Goal: Transaction & Acquisition: Subscribe to service/newsletter

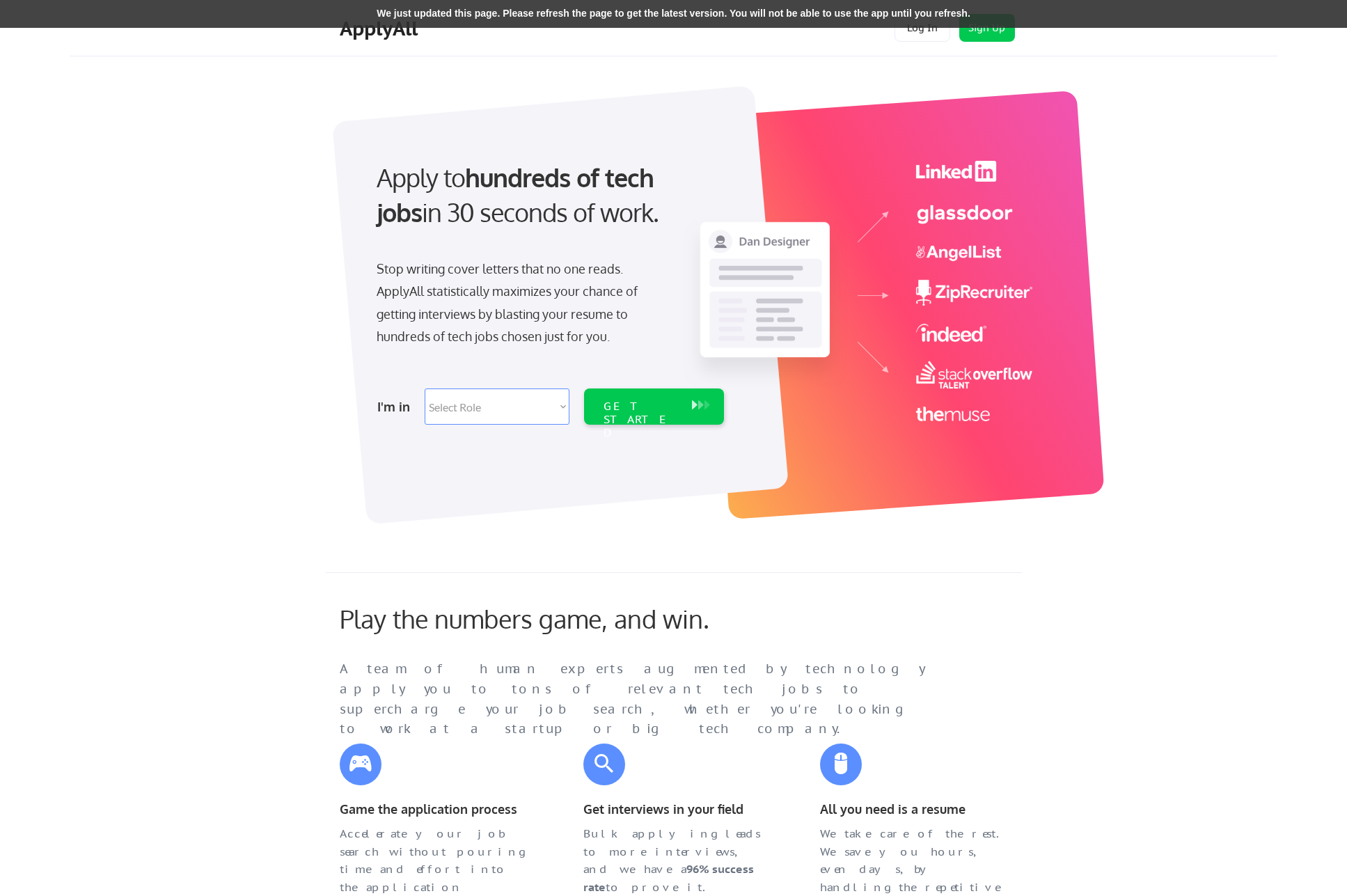
click at [263, 408] on div "Apply to hundreds of tech jobs in 30 seconds of work. Stop writing cover letter…" at bounding box center [697, 297] width 1161 height 461
click at [502, 411] on select "Select Role Software Engineering Product Management Customer Success Sales UI/U…" at bounding box center [497, 407] width 145 height 36
select select ""engineering""
click at [647, 411] on div "GET STARTED" at bounding box center [640, 419] width 75 height 41
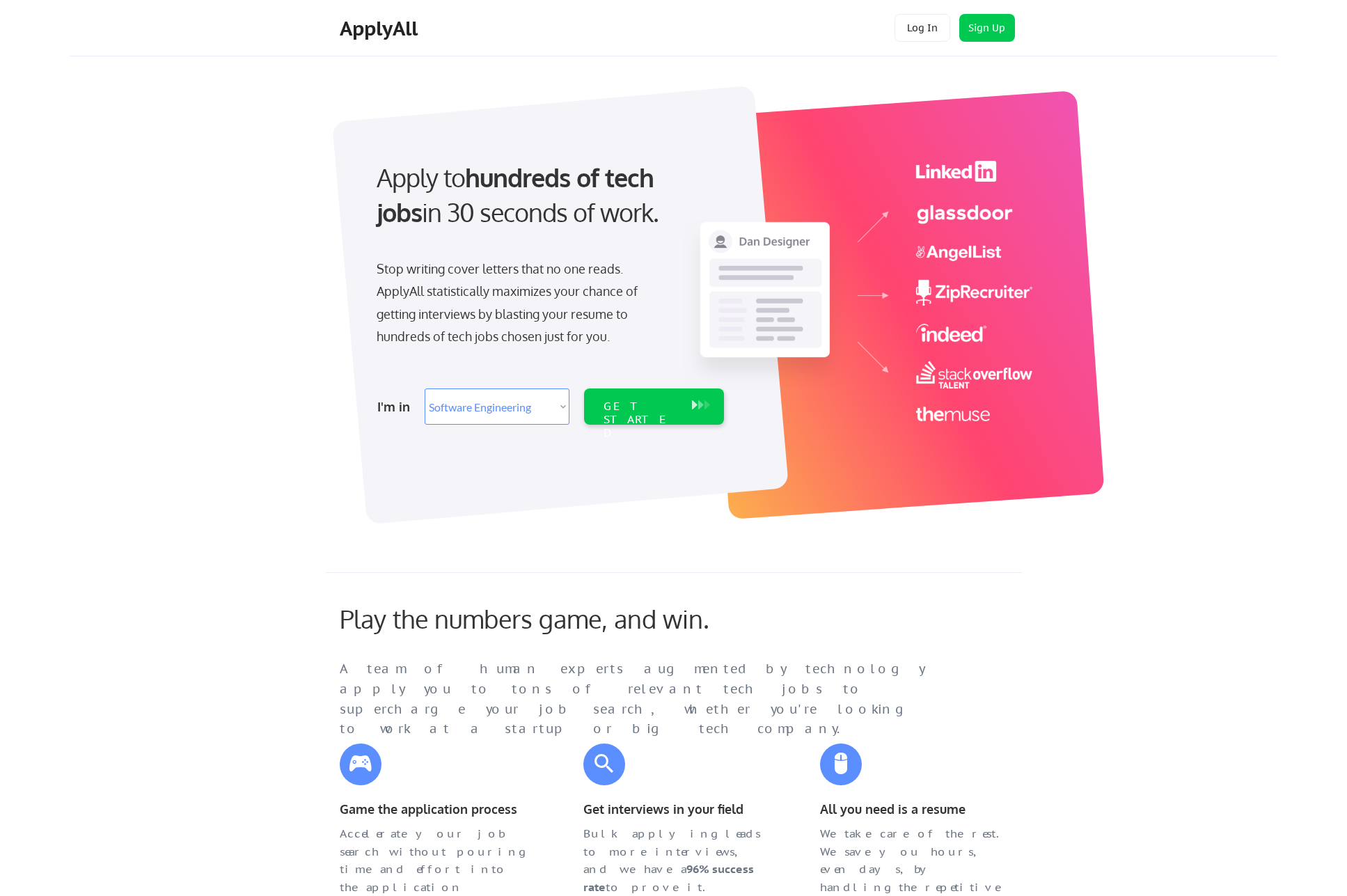
select select ""engineering""
click at [614, 411] on div "GET STARTED" at bounding box center [640, 419] width 75 height 41
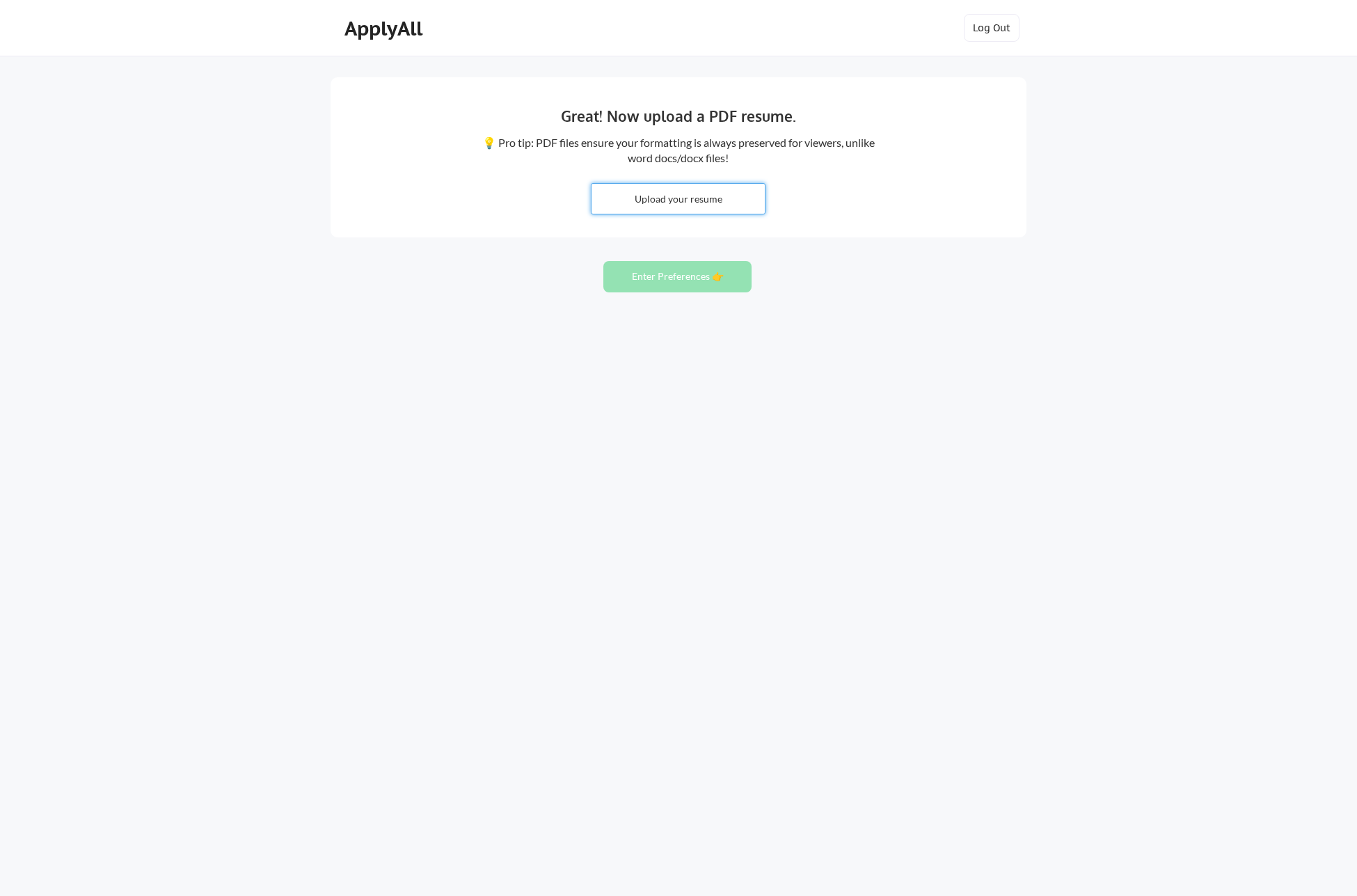
click at [676, 210] on input "file" at bounding box center [678, 199] width 174 height 30
type input "C:\fakepath\Kevin_P_GILMORE.pdf"
click at [659, 261] on button "Enter Preferences 👉" at bounding box center [677, 276] width 148 height 31
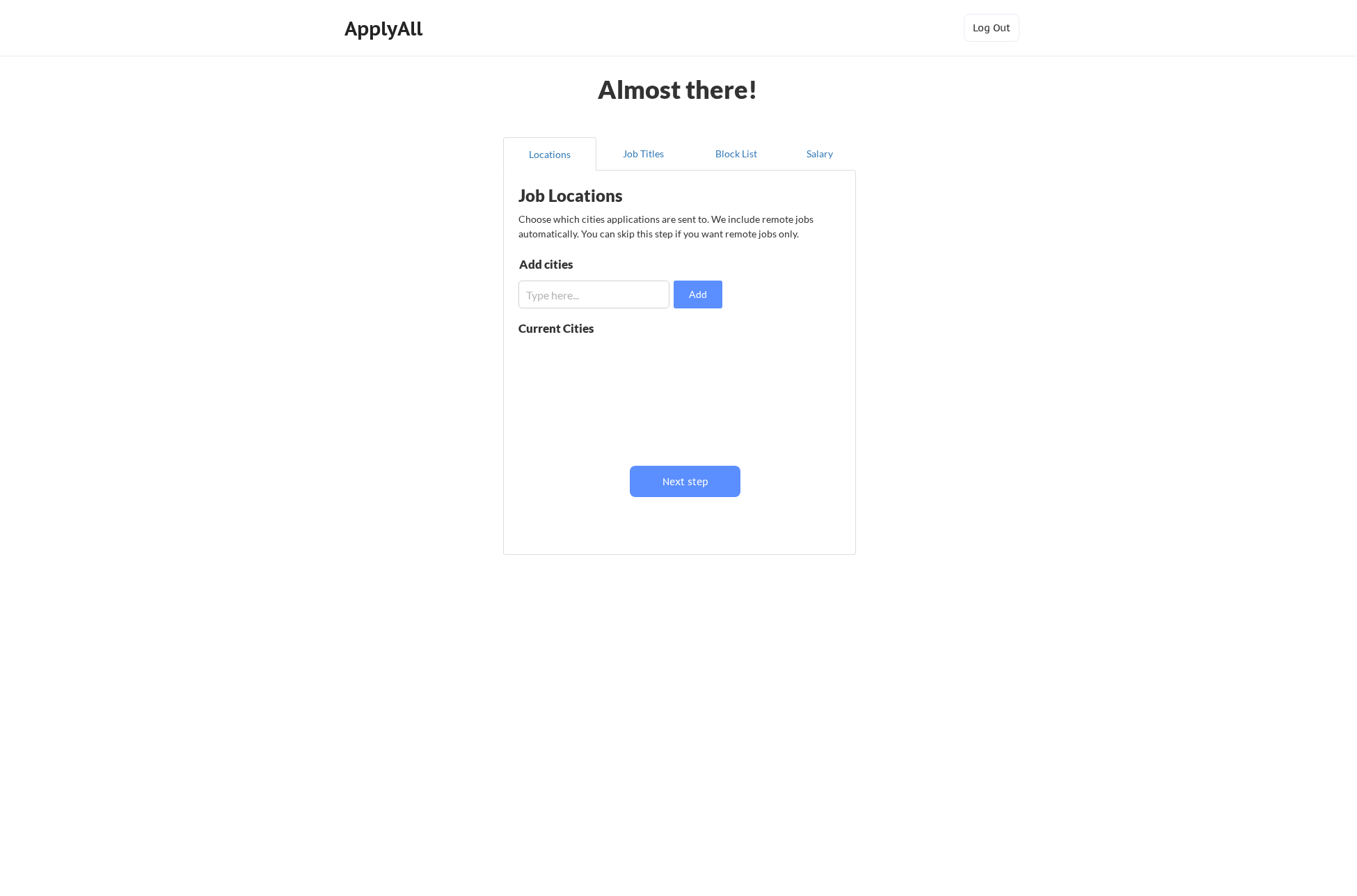
click at [548, 287] on input "input" at bounding box center [594, 294] width 151 height 27
type input "[GEOGRAPHIC_DATA], [GEOGRAPHIC_DATA]"
click at [702, 295] on button "Add" at bounding box center [697, 294] width 48 height 27
click at [655, 153] on button "Job Titles" at bounding box center [643, 154] width 93 height 33
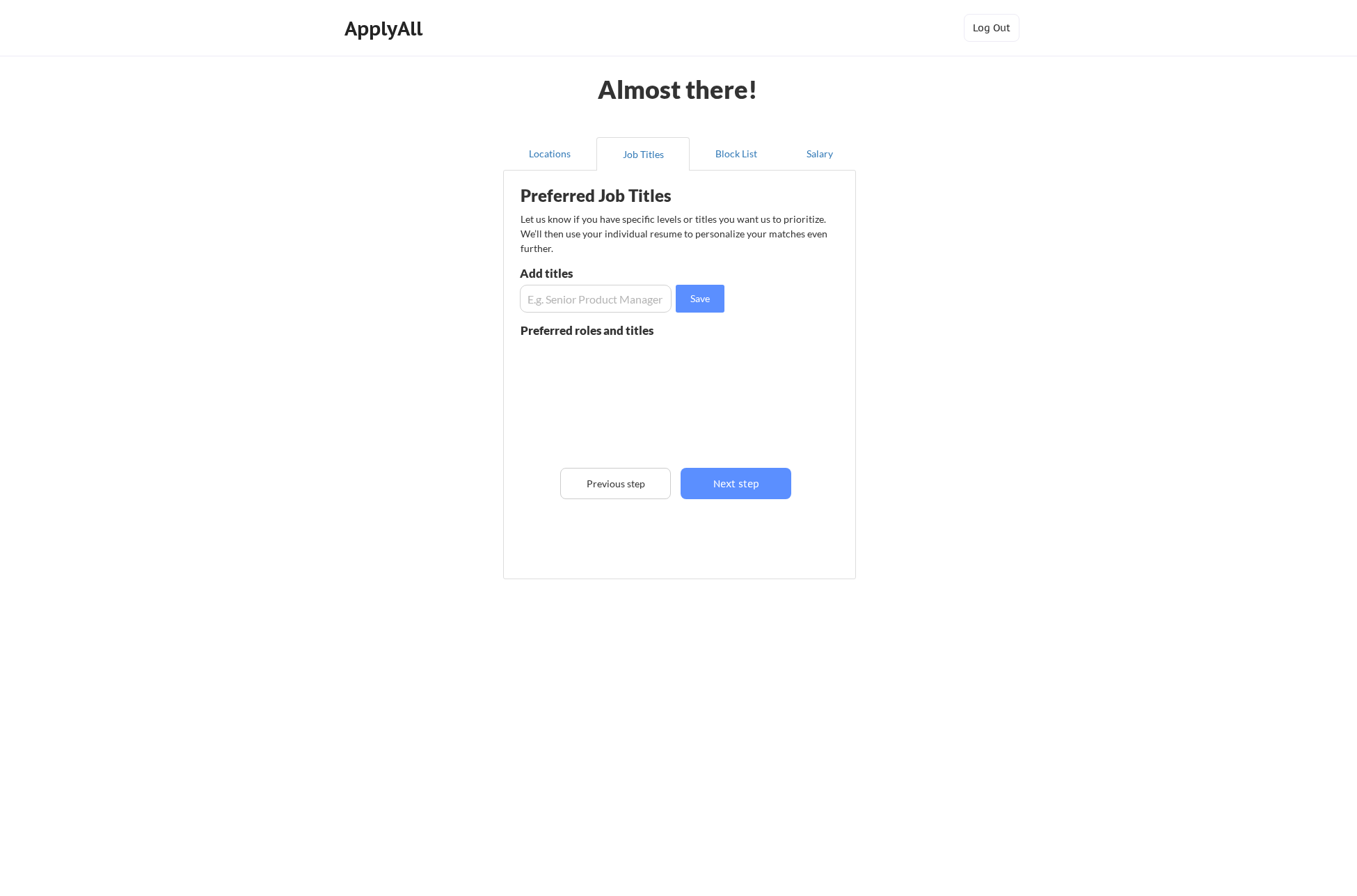
click at [594, 299] on input "input" at bounding box center [596, 298] width 152 height 27
type input "Senior Software Engineer"
click at [693, 301] on button "Save" at bounding box center [700, 298] width 48 height 27
click at [602, 301] on input "input" at bounding box center [596, 298] width 152 height 27
type input "Principal Software Engineer"
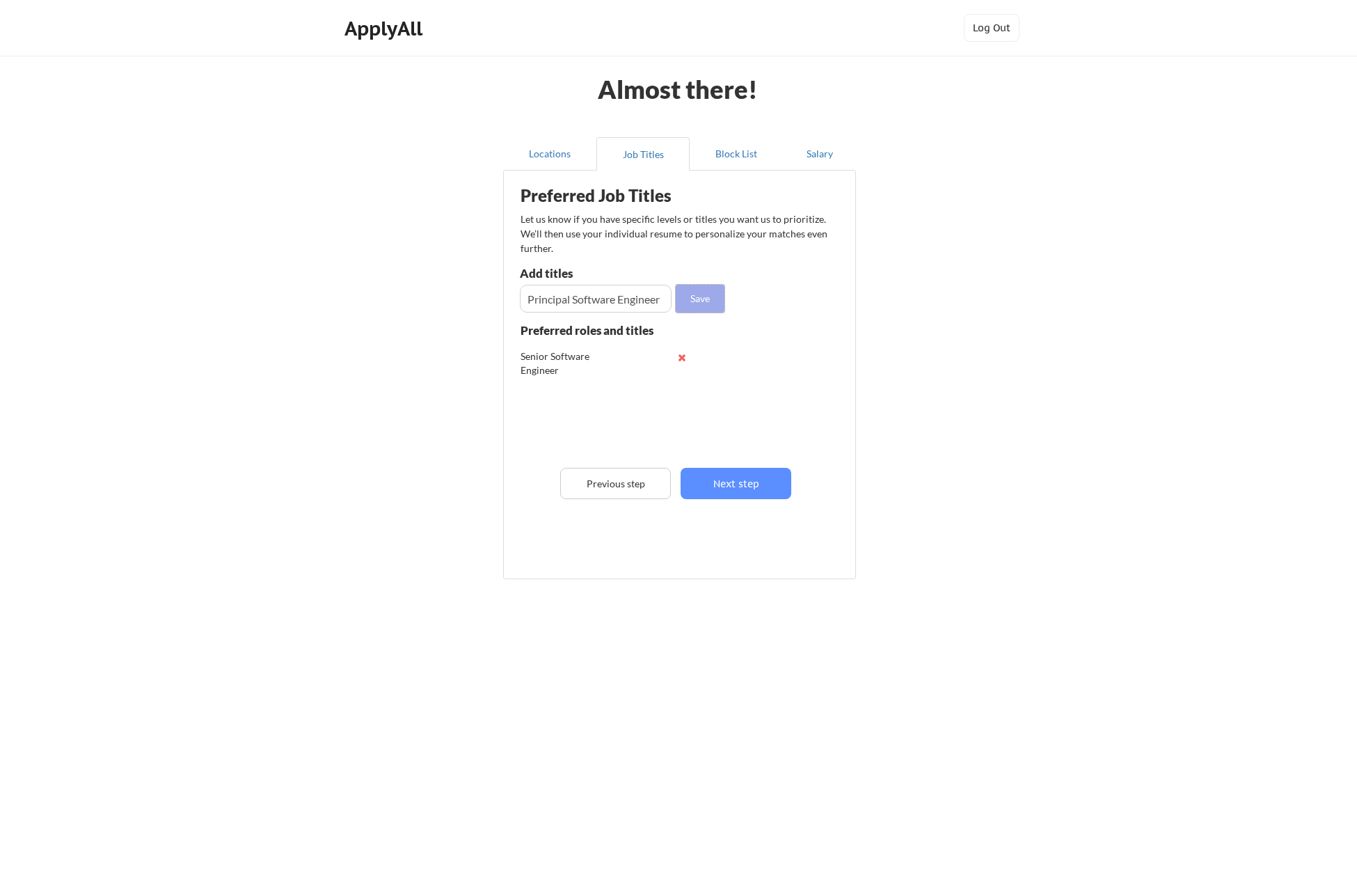
click at [684, 303] on button "Save" at bounding box center [700, 298] width 48 height 27
click at [600, 300] on input "input" at bounding box center [596, 298] width 152 height 27
type input "Senior Software Developer"
click at [701, 308] on button "Save" at bounding box center [700, 298] width 48 height 27
click at [594, 302] on input "input" at bounding box center [596, 298] width 152 height 27
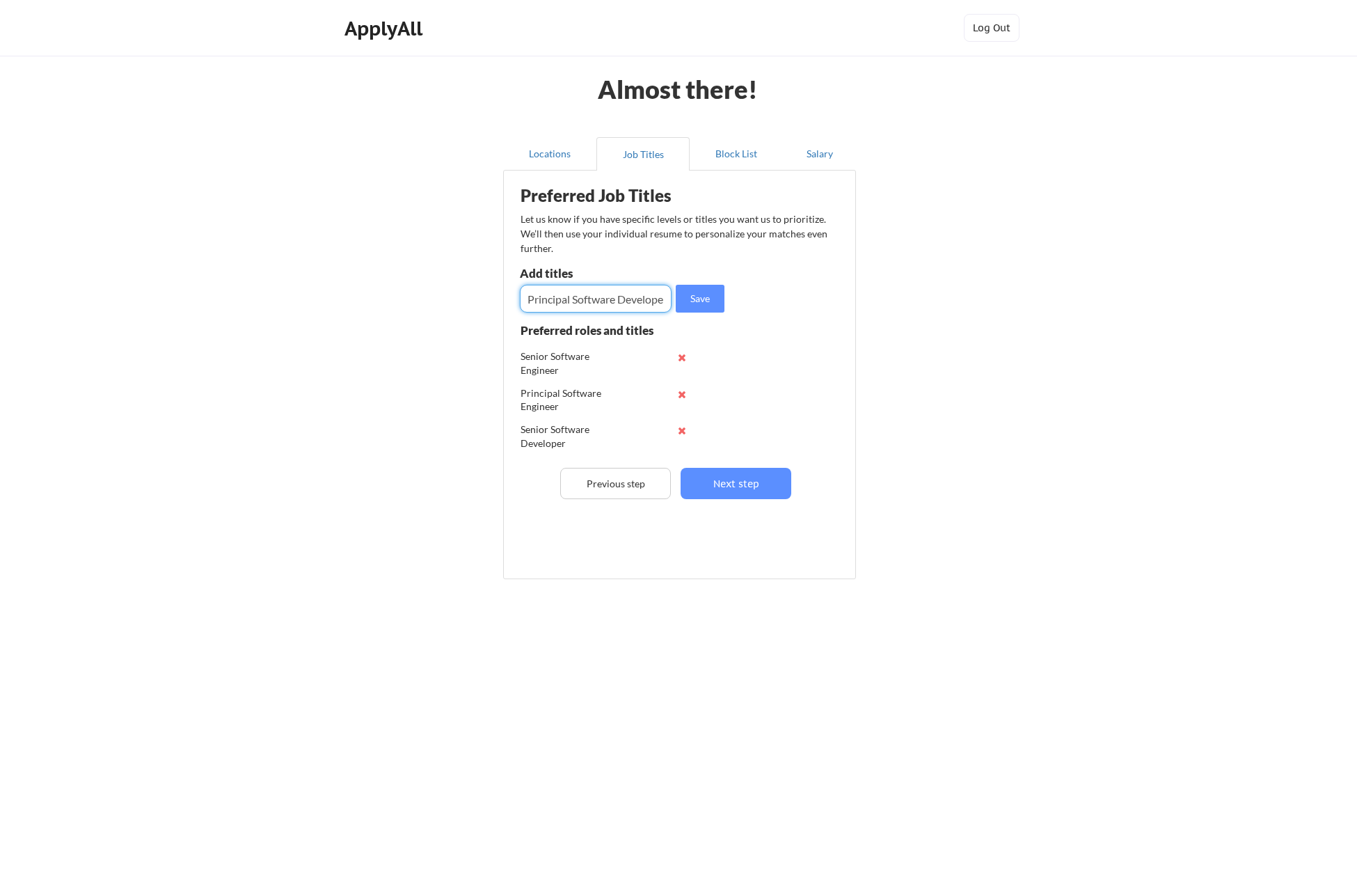
scroll to position [0, 7]
type input "Principal Software Developer"
click at [697, 304] on button "Save" at bounding box center [700, 298] width 48 height 27
click at [601, 301] on input "input" at bounding box center [596, 298] width 152 height 27
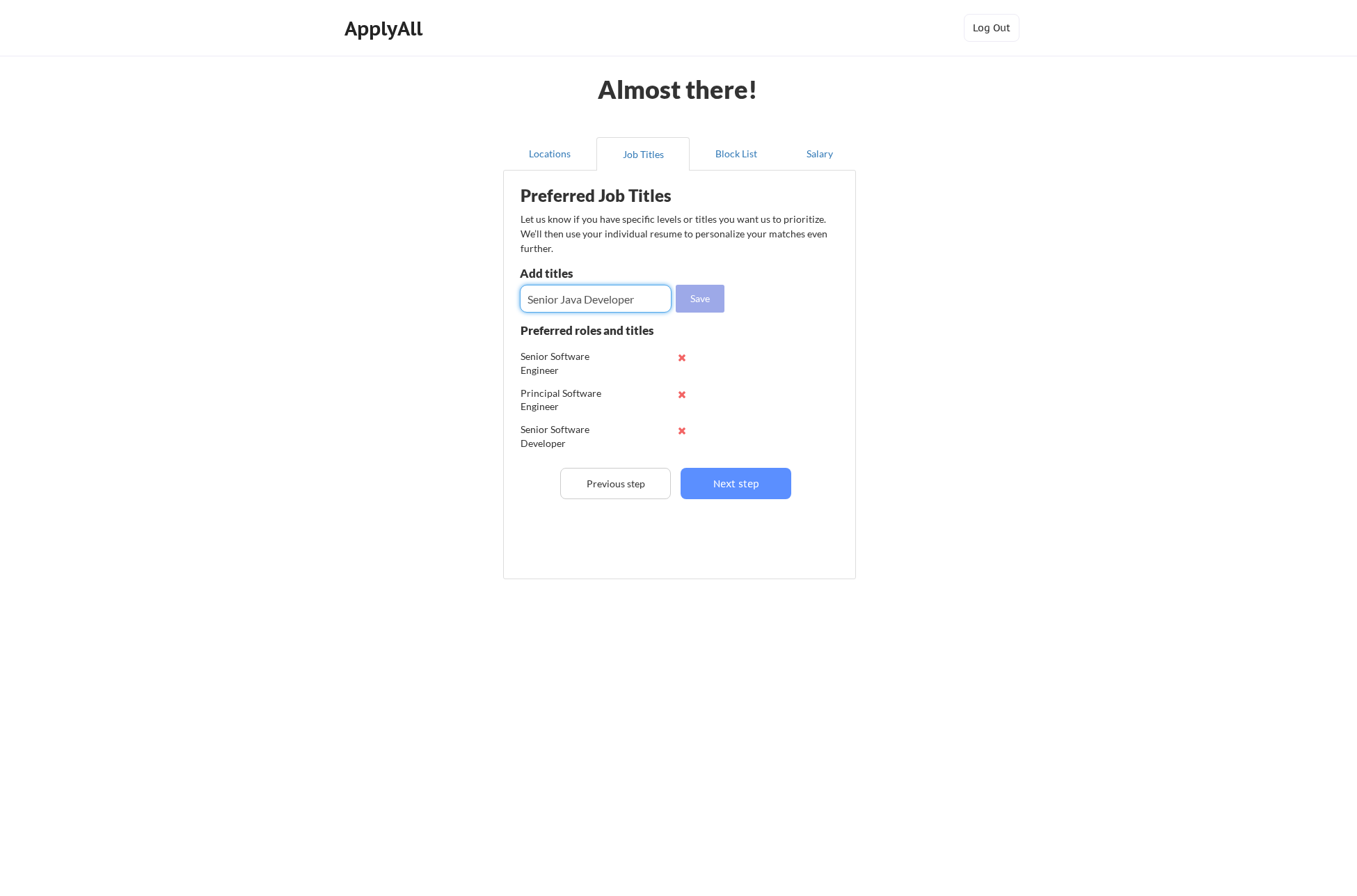
type input "Senior Java Developer"
click at [699, 304] on button "Save" at bounding box center [700, 298] width 48 height 27
click at [607, 302] on input "input" at bounding box center [596, 298] width 152 height 27
click at [591, 294] on input "input" at bounding box center [596, 298] width 152 height 27
drag, startPoint x: 591, startPoint y: 294, endPoint x: 632, endPoint y: 299, distance: 41.3
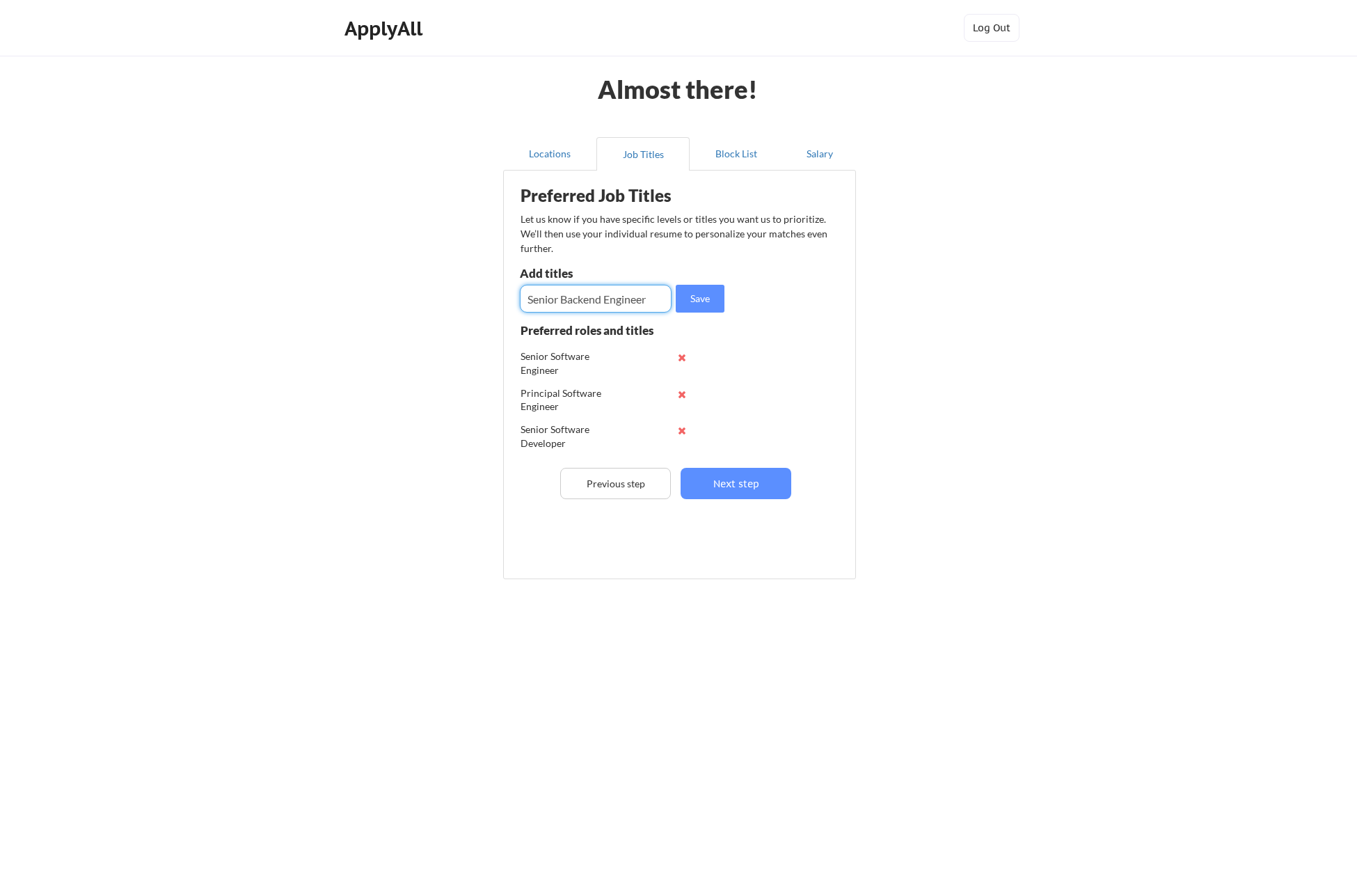
click at [632, 299] on input "input" at bounding box center [596, 298] width 152 height 27
type input "Senior Java Software Engineer"
click at [710, 293] on button "Save" at bounding box center [700, 298] width 48 height 27
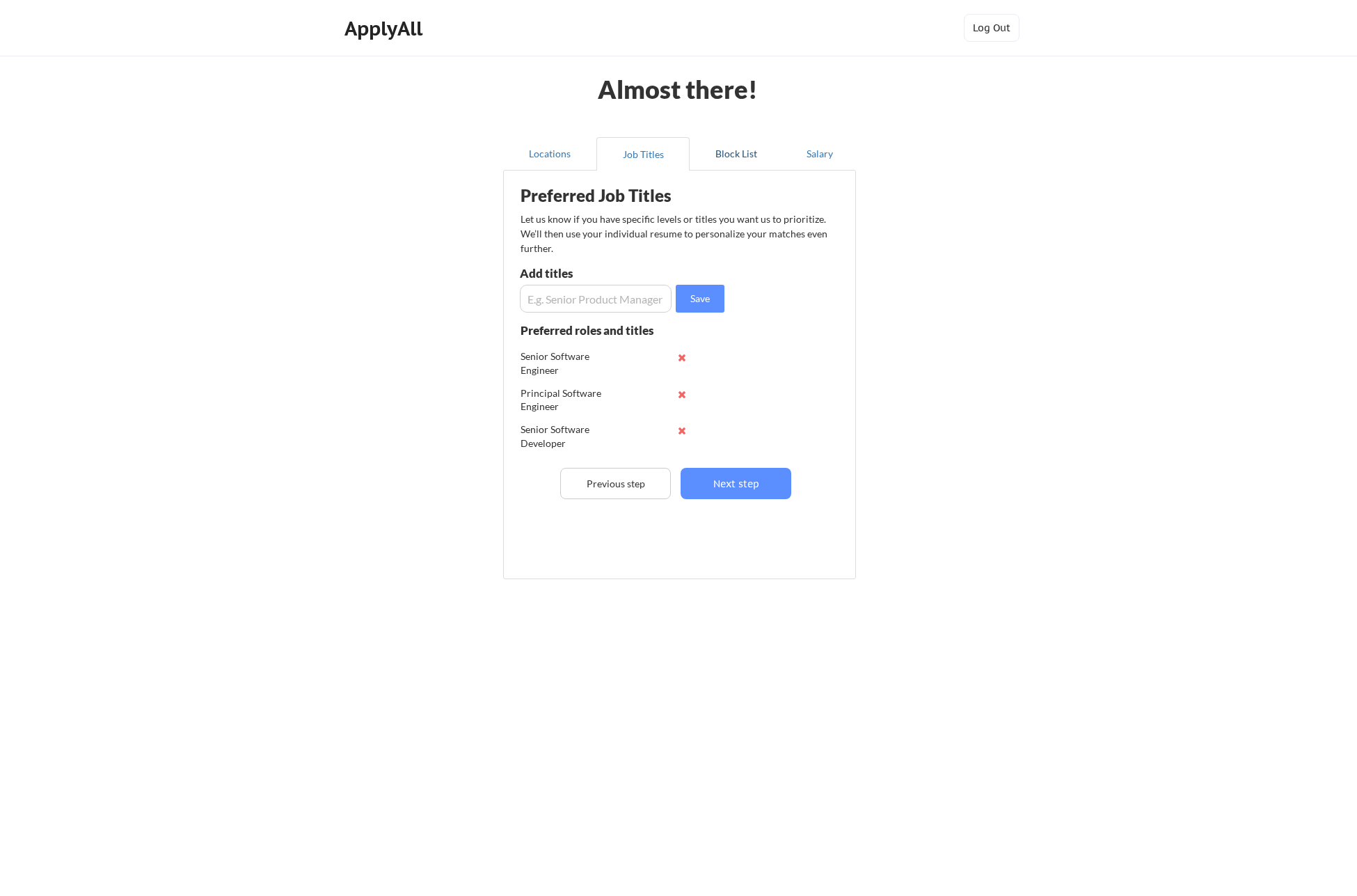
click at [717, 142] on button "Block List" at bounding box center [736, 154] width 93 height 33
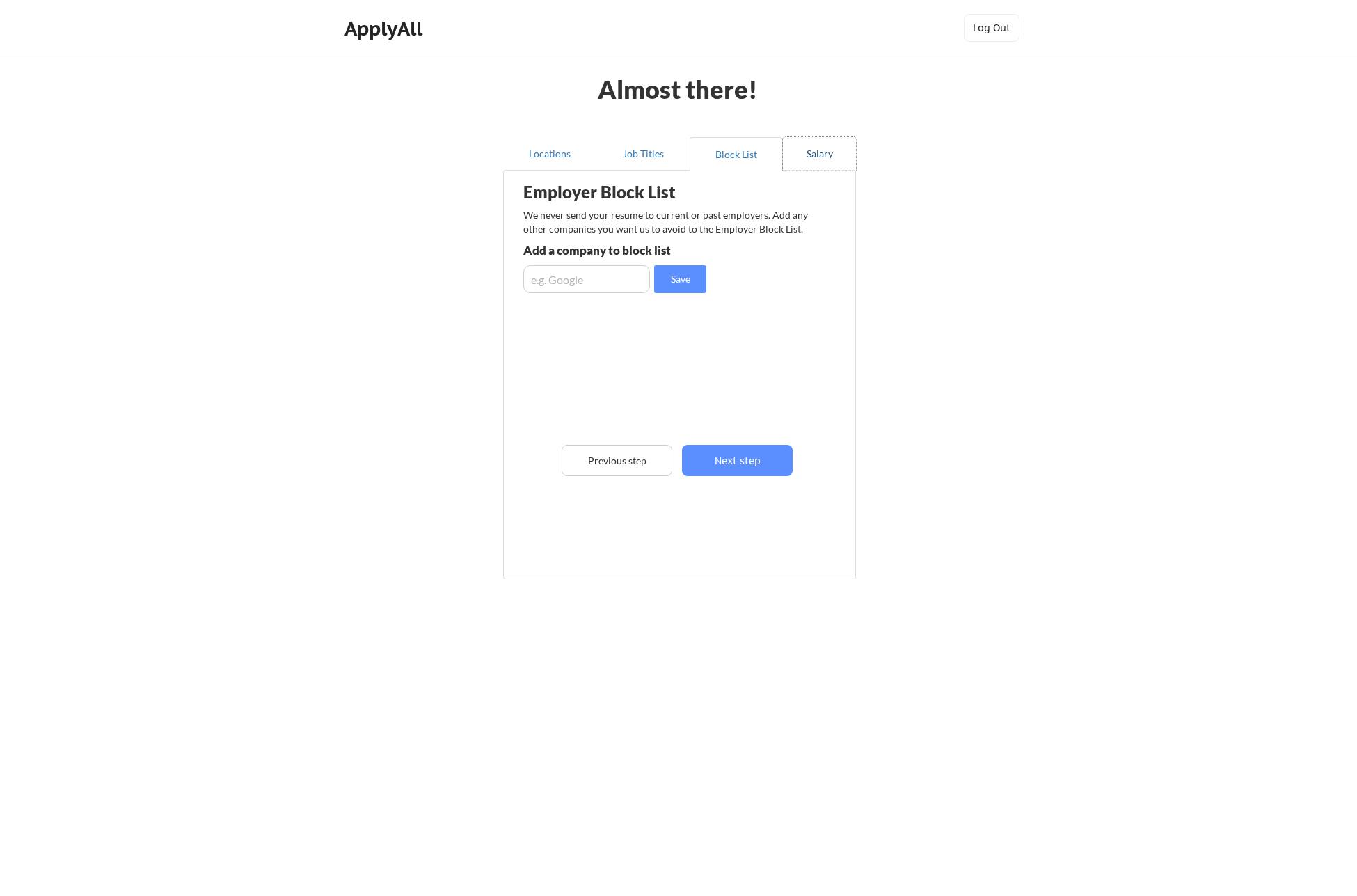
click at [815, 155] on button "Salary" at bounding box center [819, 154] width 73 height 33
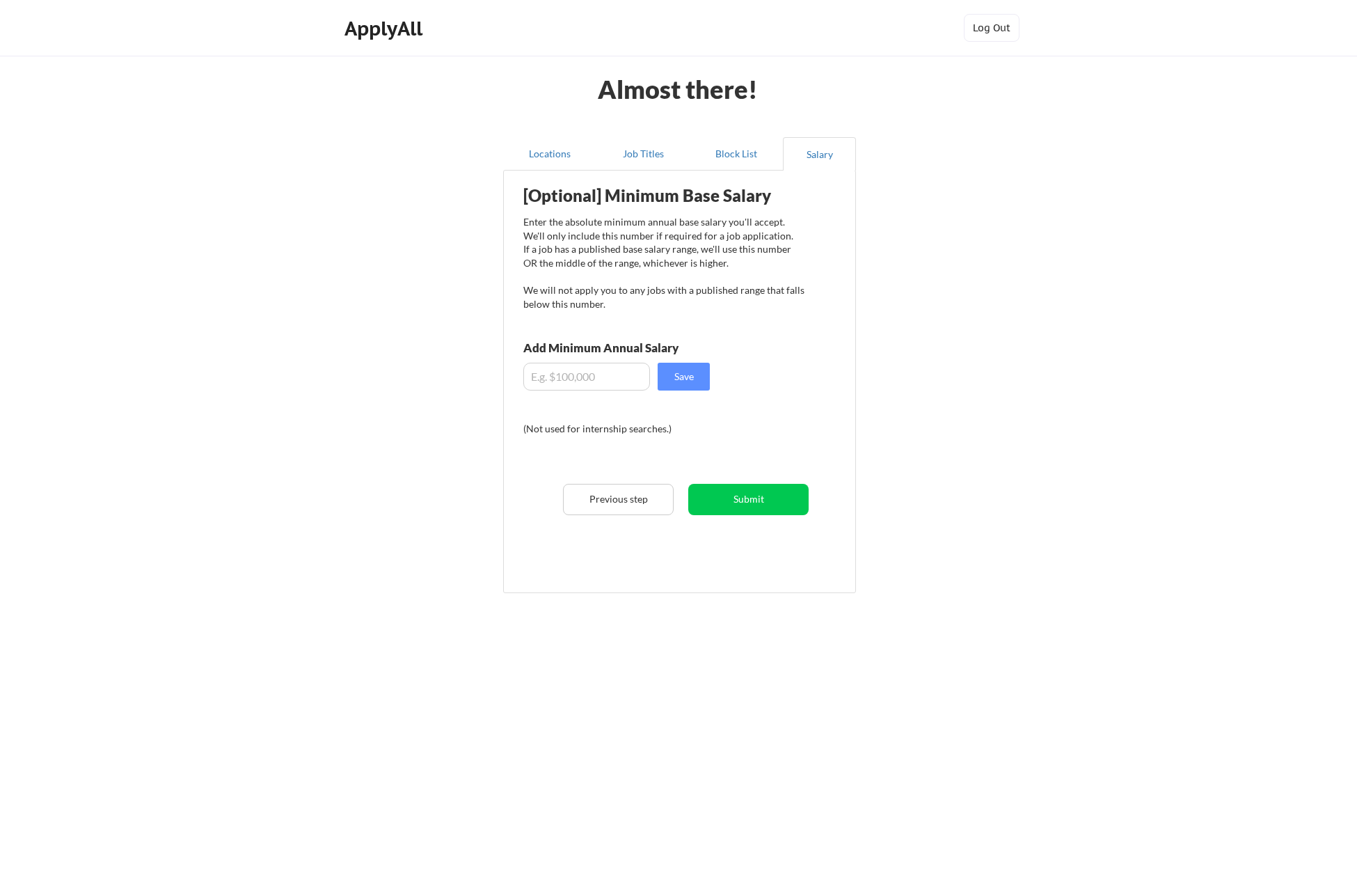
click at [559, 372] on input "input" at bounding box center [587, 375] width 127 height 27
type input "$125,000"
click at [689, 386] on button "Save" at bounding box center [684, 375] width 52 height 27
click at [742, 498] on button "Submit" at bounding box center [748, 499] width 120 height 31
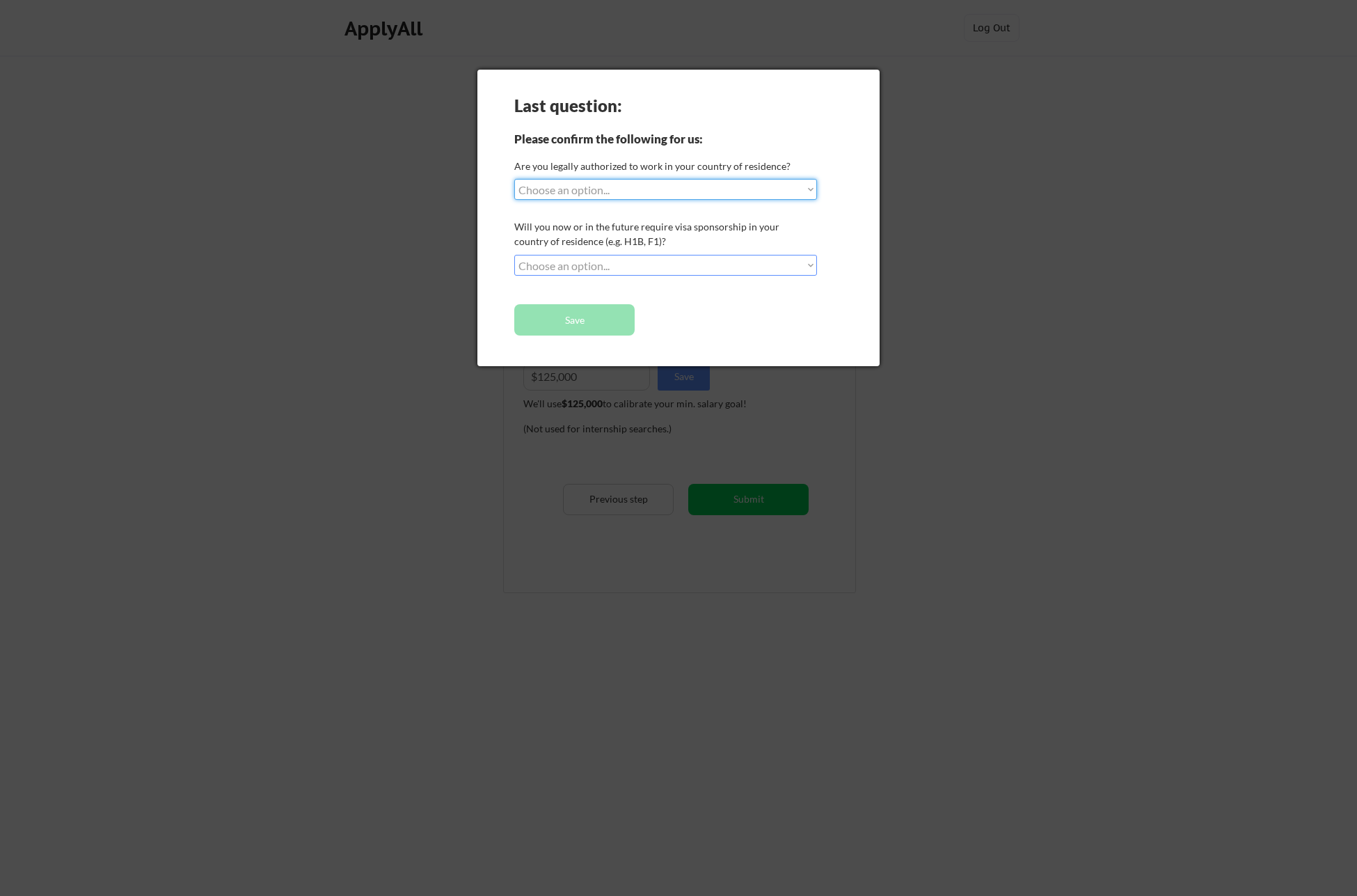
click at [568, 191] on select "Choose an option... Yes, I am a US Citizen Yes, I am a Canadian Citizen Yes, I …" at bounding box center [665, 190] width 303 height 21
select select ""yes__i_am_a_us_citizen""
click at [566, 266] on select "Choose an option... No, I will not need sponsorship Yes, I will need sponsorship" at bounding box center [665, 265] width 303 height 21
select select ""no__i_will_not_need_sponsorship""
click at [568, 315] on button "Save" at bounding box center [574, 320] width 120 height 31
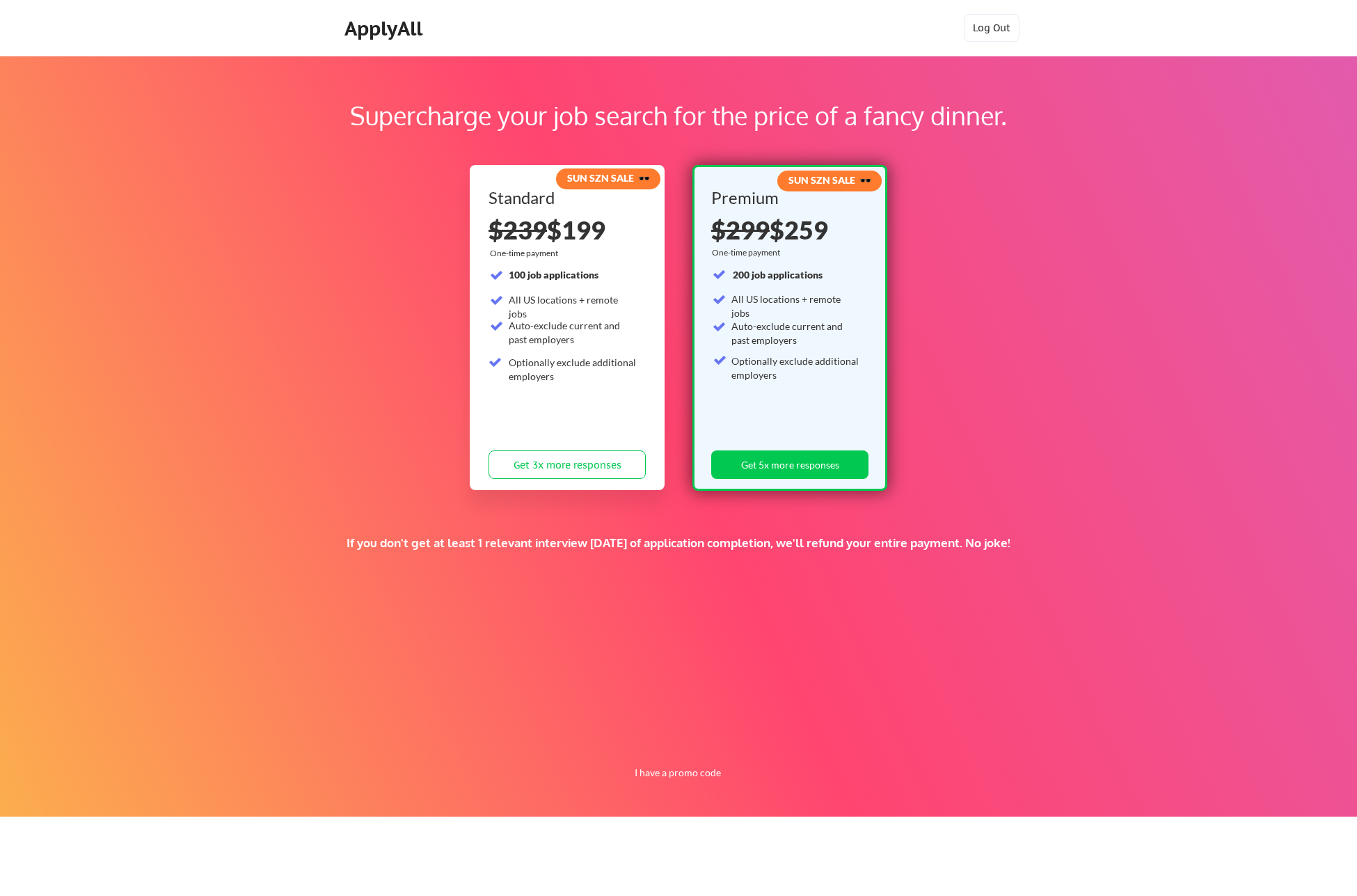
click at [1128, 407] on div "Supercharge your job search for the price of a fancy dinner. SUN SZN SALE 🕶️ St…" at bounding box center [678, 436] width 1357 height 760
click at [553, 515] on div "Supercharge your job search for the price of a fancy dinner. SUN SZN SALE 🕶️ St…" at bounding box center [678, 436] width 1357 height 760
click at [835, 527] on div "Supercharge your job search for the price of a fancy dinner. SUN SZN SALE 🕶️ St…" at bounding box center [678, 436] width 1357 height 760
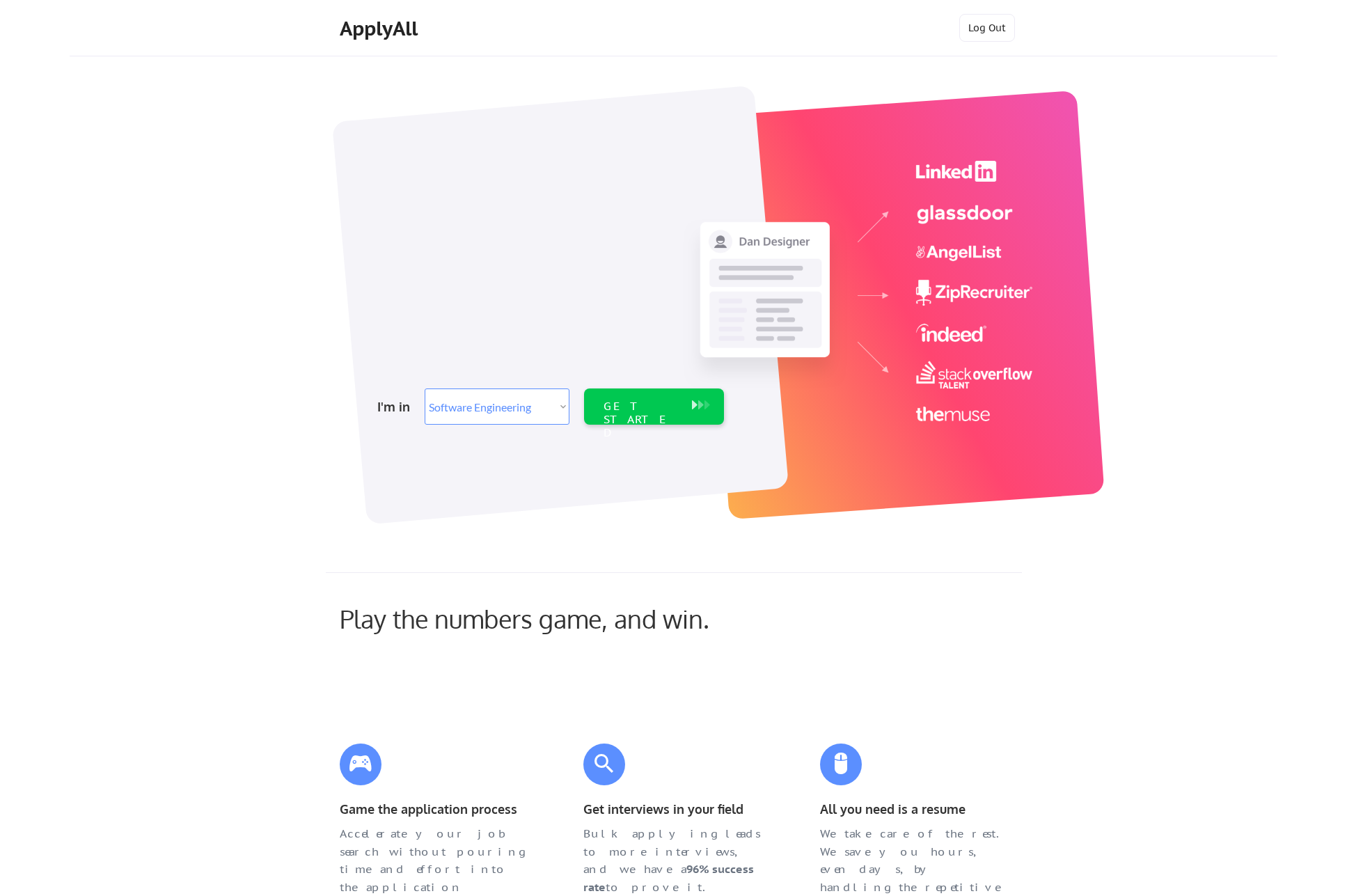
select select ""engineering""
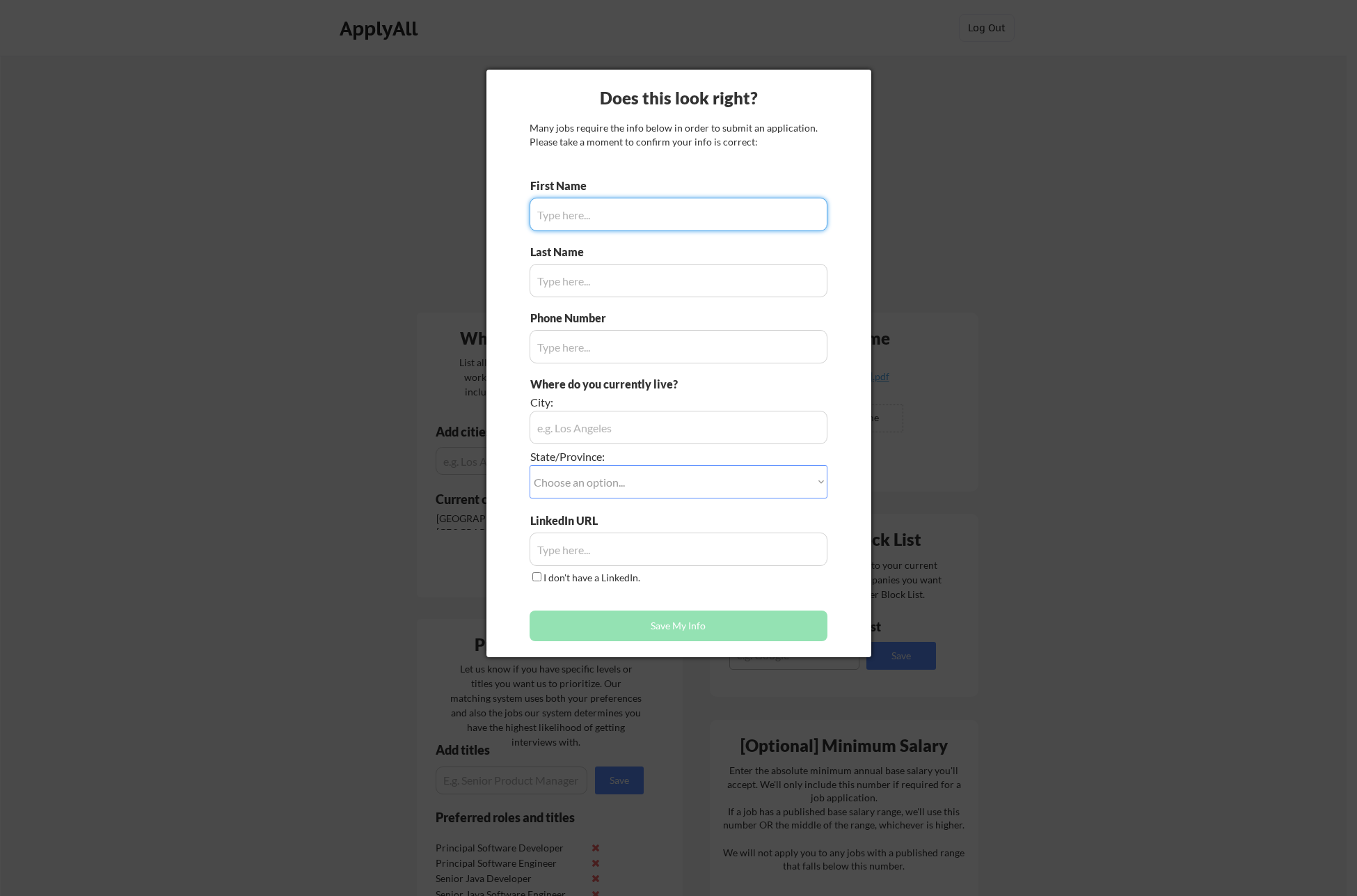
click at [746, 218] on input "input" at bounding box center [678, 213] width 298 height 33
type input "Kevin"
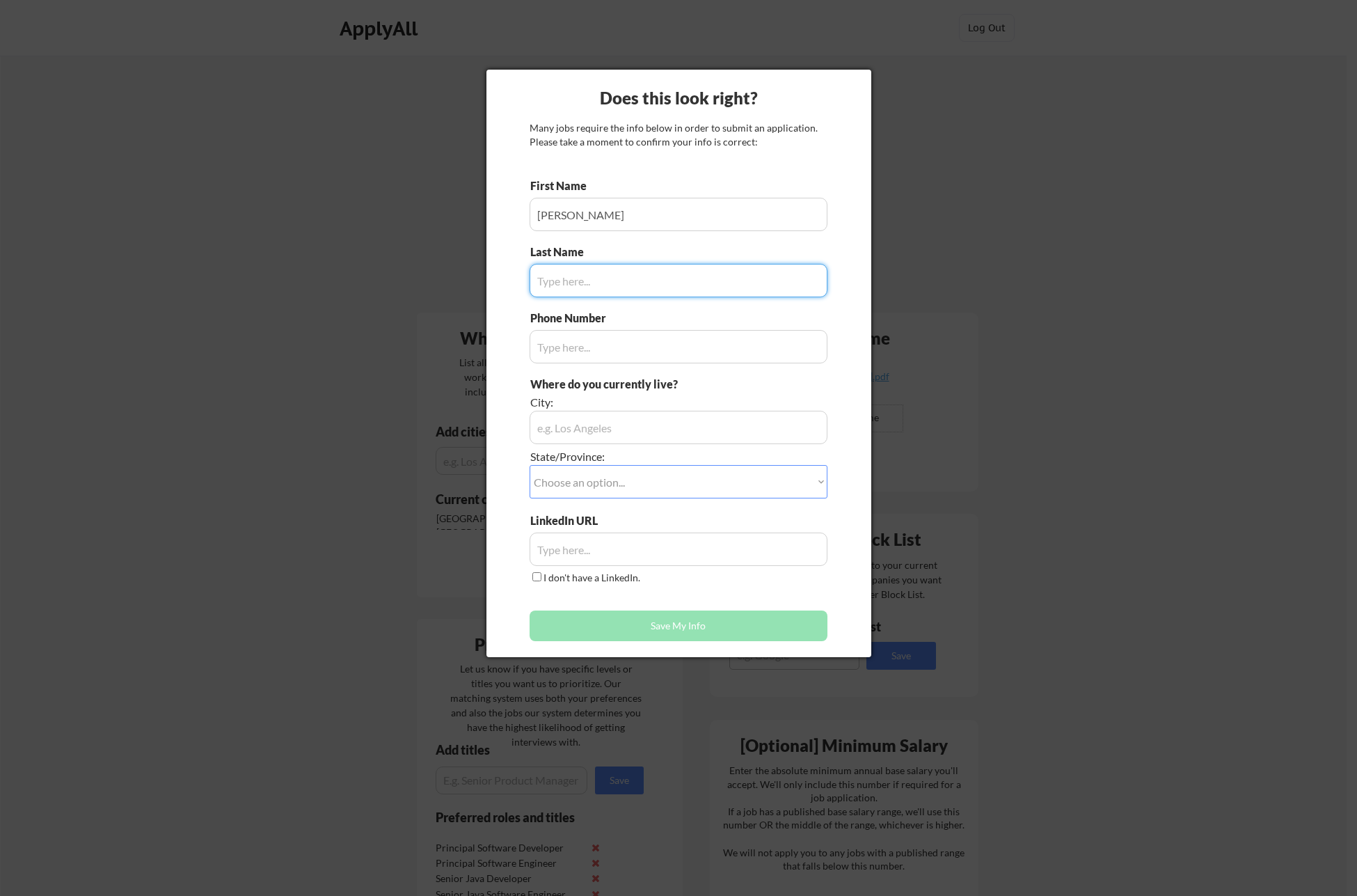
click at [721, 292] on input "input" at bounding box center [678, 280] width 298 height 33
type input "Gilmore"
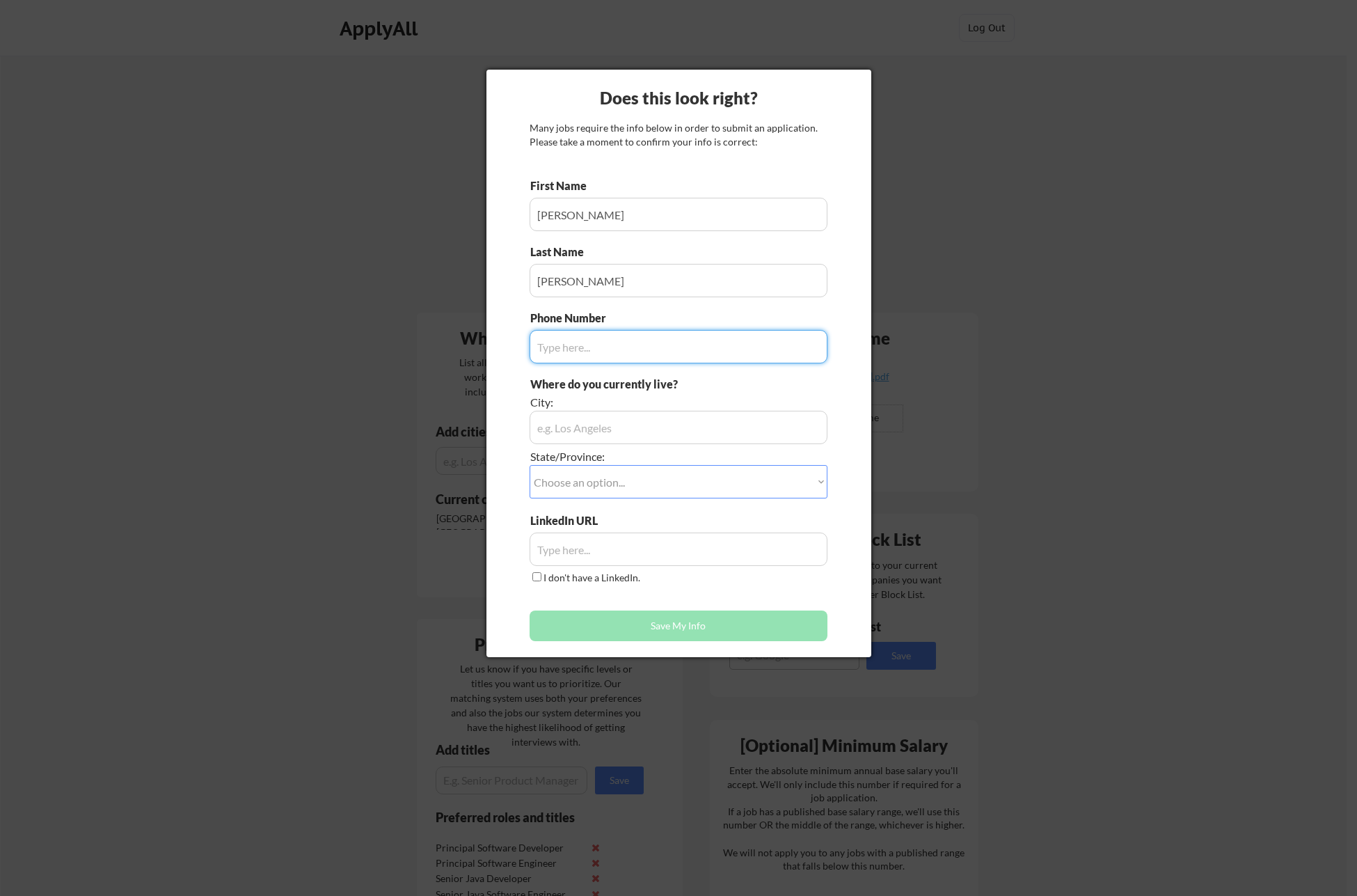
click at [688, 337] on input "input" at bounding box center [678, 346] width 298 height 33
type input "254-718-1281"
click at [386, 372] on div at bounding box center [678, 448] width 1357 height 896
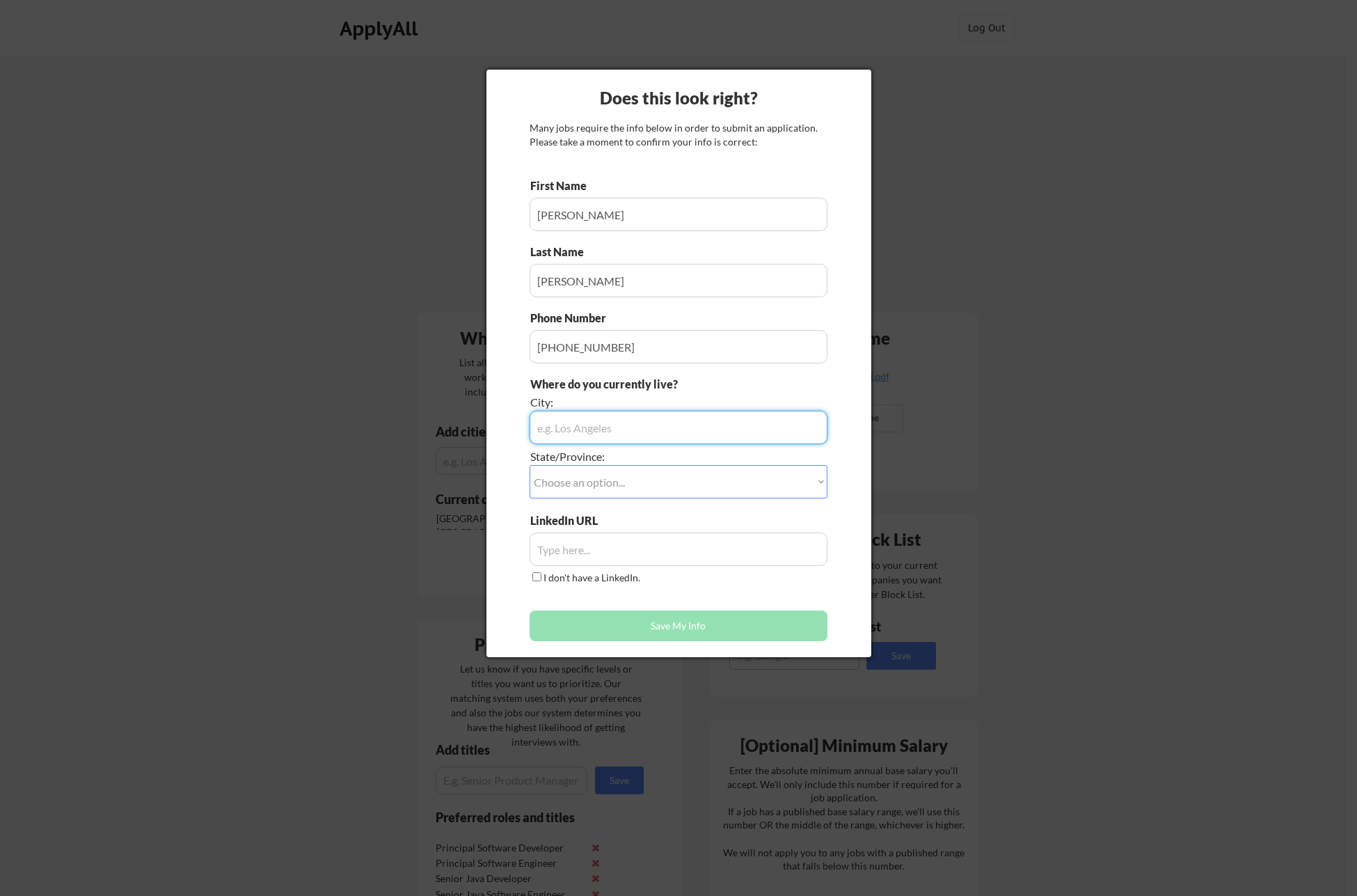
click at [592, 438] on input "input" at bounding box center [678, 427] width 298 height 33
type input "Austin"
click at [580, 483] on select "Choose an option... Other/Not Applicable Alabama Alaska Alberta Arizona Arkansa…" at bounding box center [678, 481] width 298 height 33
select select ""Texas""
click at [583, 550] on input "input" at bounding box center [678, 548] width 298 height 33
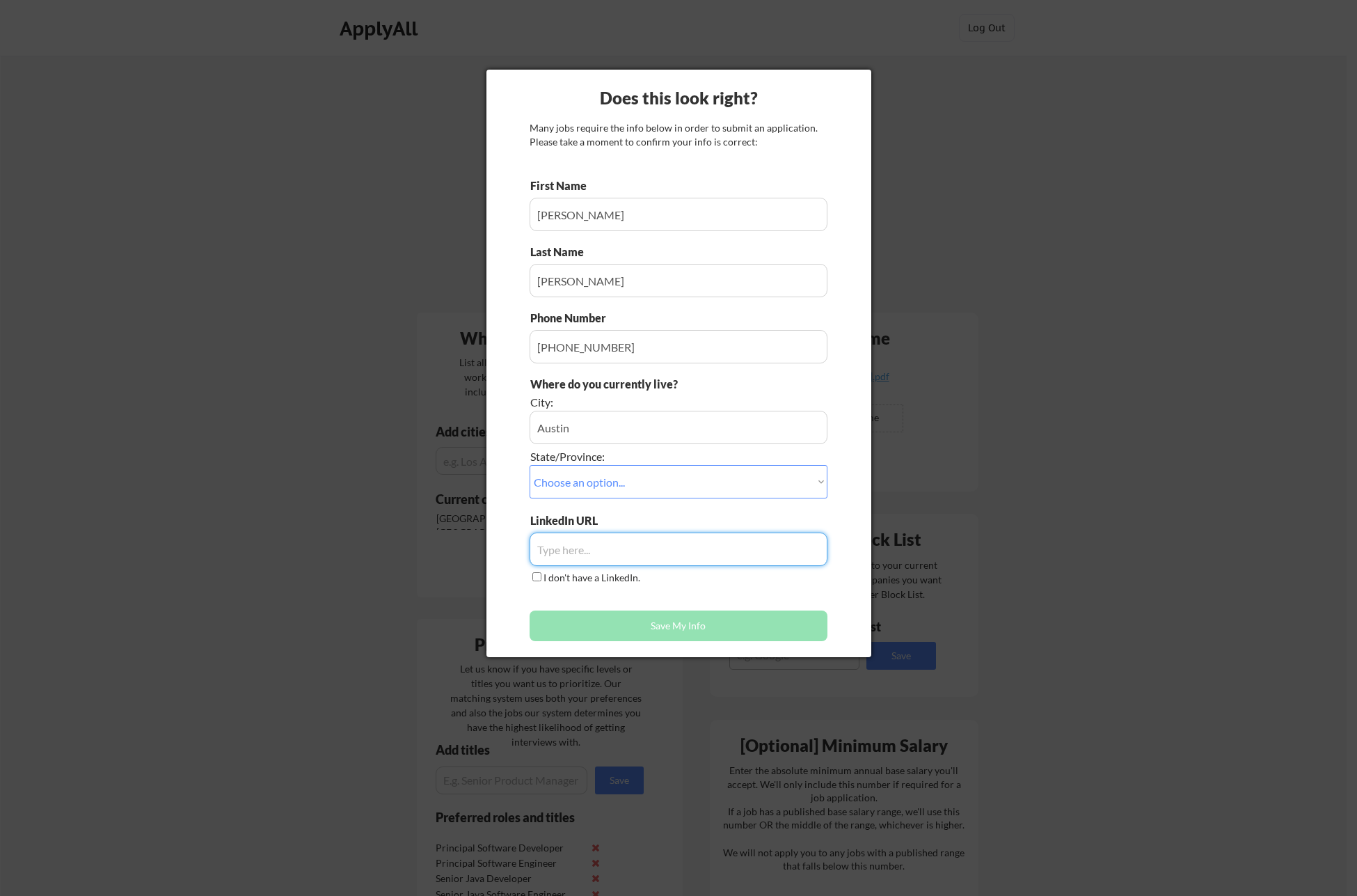
click at [618, 536] on input "input" at bounding box center [678, 548] width 298 height 33
paste input "https://www.linkedin.com/in/kevin-gilmore-atx/"
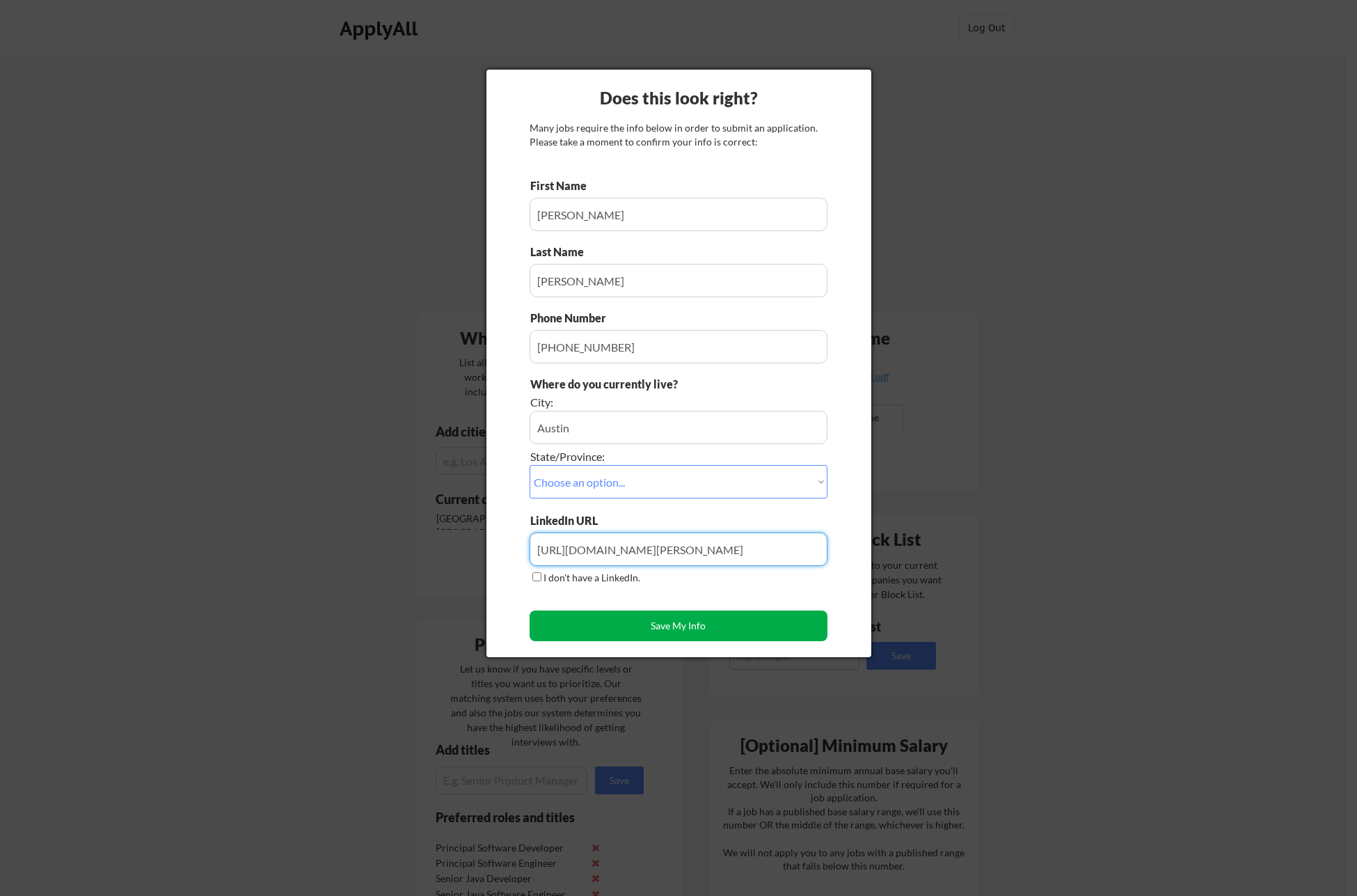
type input "https://www.linkedin.com/in/kevin-gilmore-atx/"
click at [662, 621] on button "Save My Info" at bounding box center [678, 626] width 298 height 30
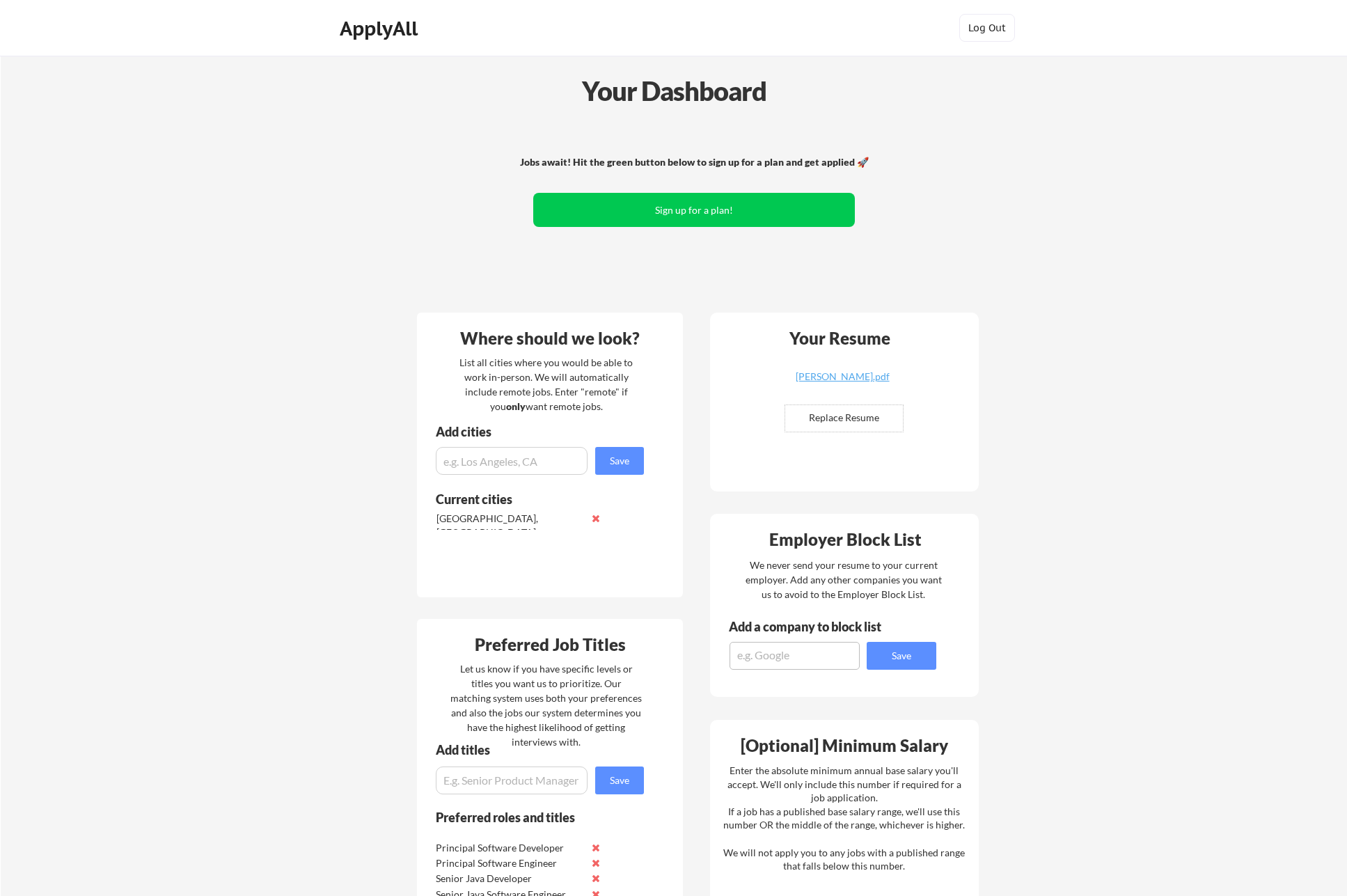
click at [347, 286] on div "Your Dashboard Jobs await! Hit the green button below to sign up for a plan and…" at bounding box center [674, 708] width 1346 height 1305
click at [693, 273] on div "Jobs await! Hit the green button below to sign up for a plan and get applied 🚀 …" at bounding box center [694, 212] width 562 height 182
click at [218, 416] on div "Your Dashboard Jobs await! Hit the green button below to sign up for a plan and…" at bounding box center [674, 708] width 1346 height 1305
click at [681, 210] on button "Sign up for a plan!" at bounding box center [693, 210] width 322 height 34
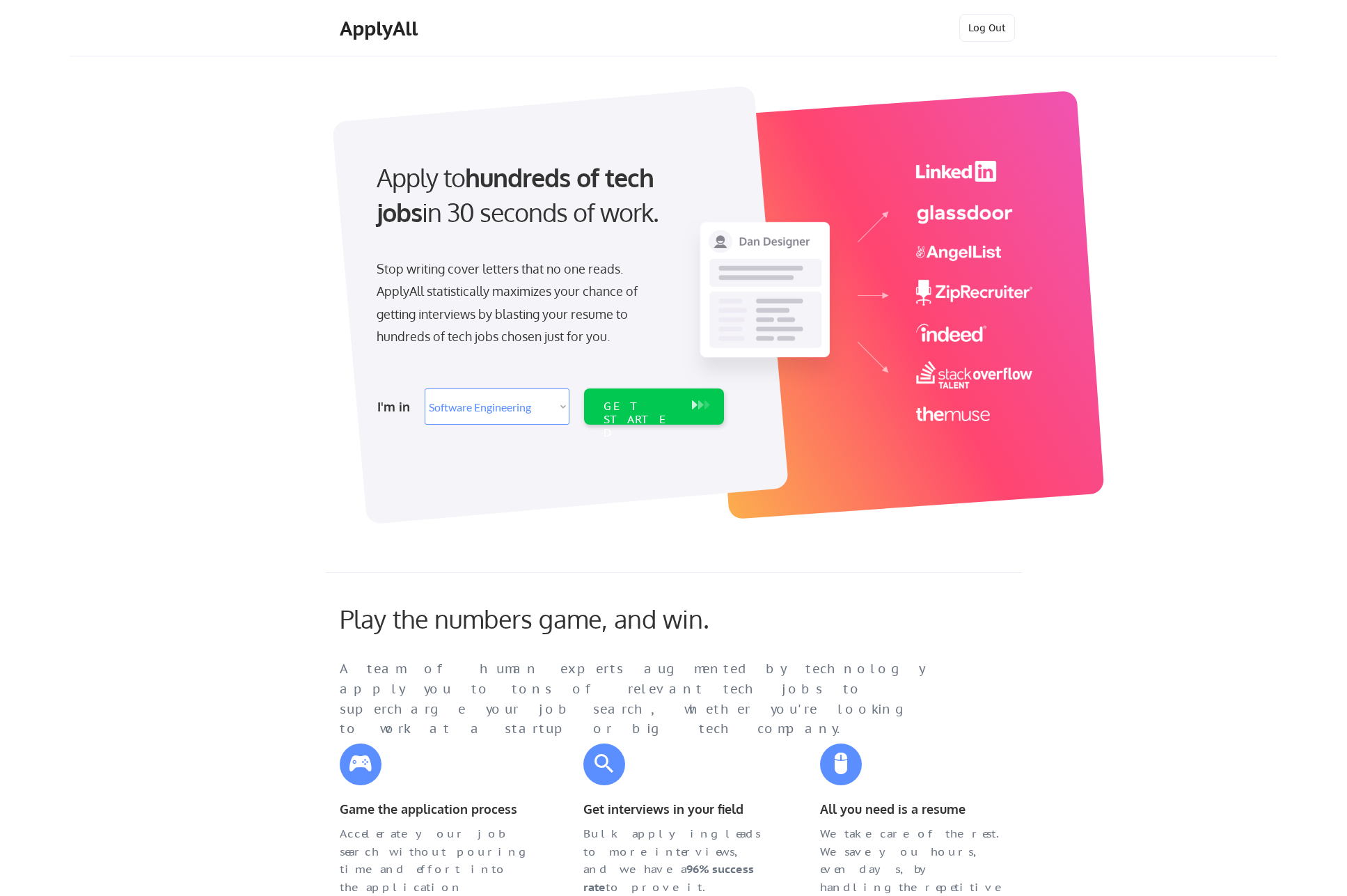
select select ""engineering""
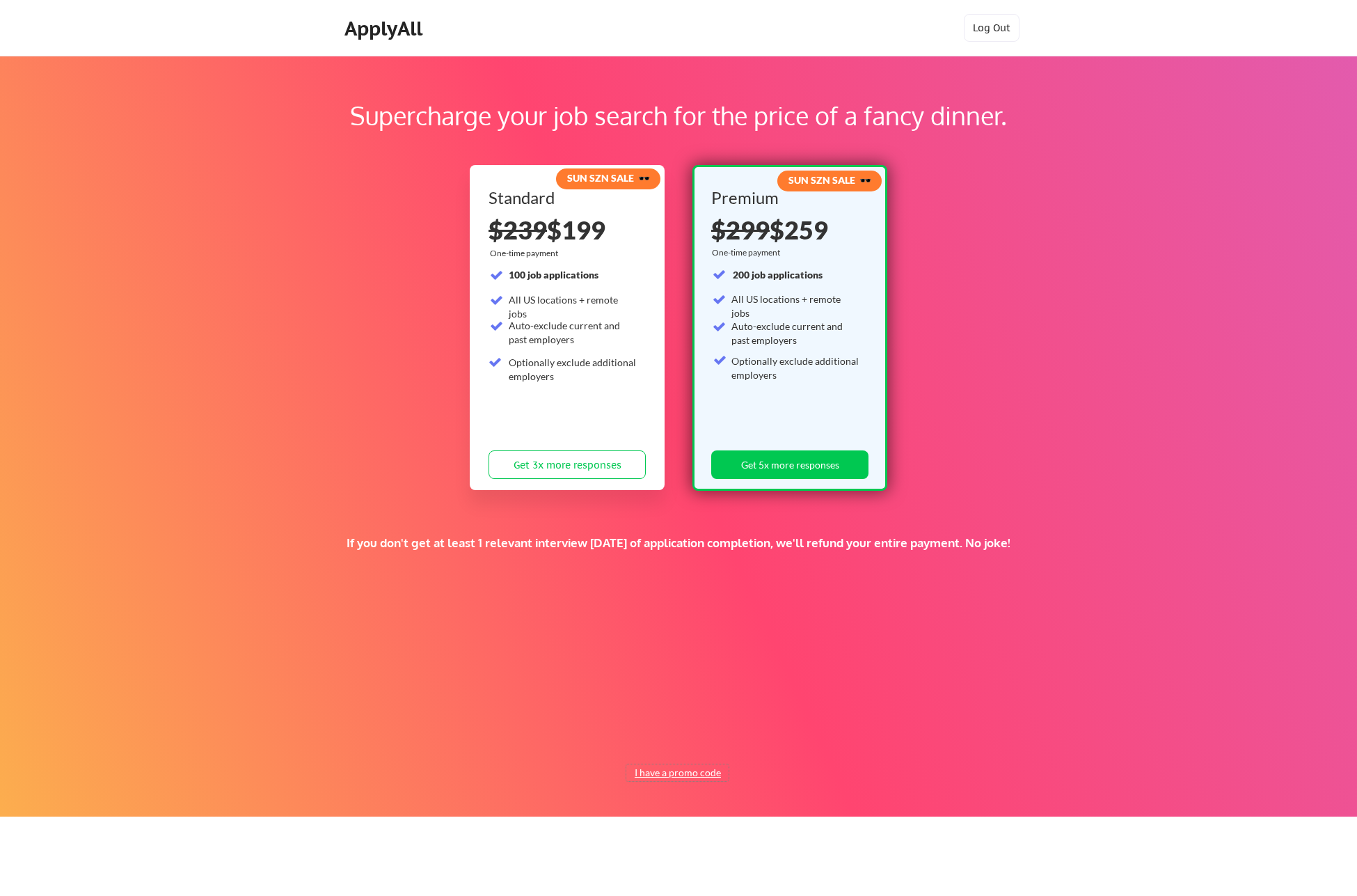
click at [661, 774] on button "I have a promo code" at bounding box center [677, 773] width 102 height 17
click at [652, 741] on input "input" at bounding box center [644, 740] width 129 height 28
type input "t"
type input "TIMEISMONEY"
click at [748, 744] on button "Submit" at bounding box center [751, 740] width 73 height 28
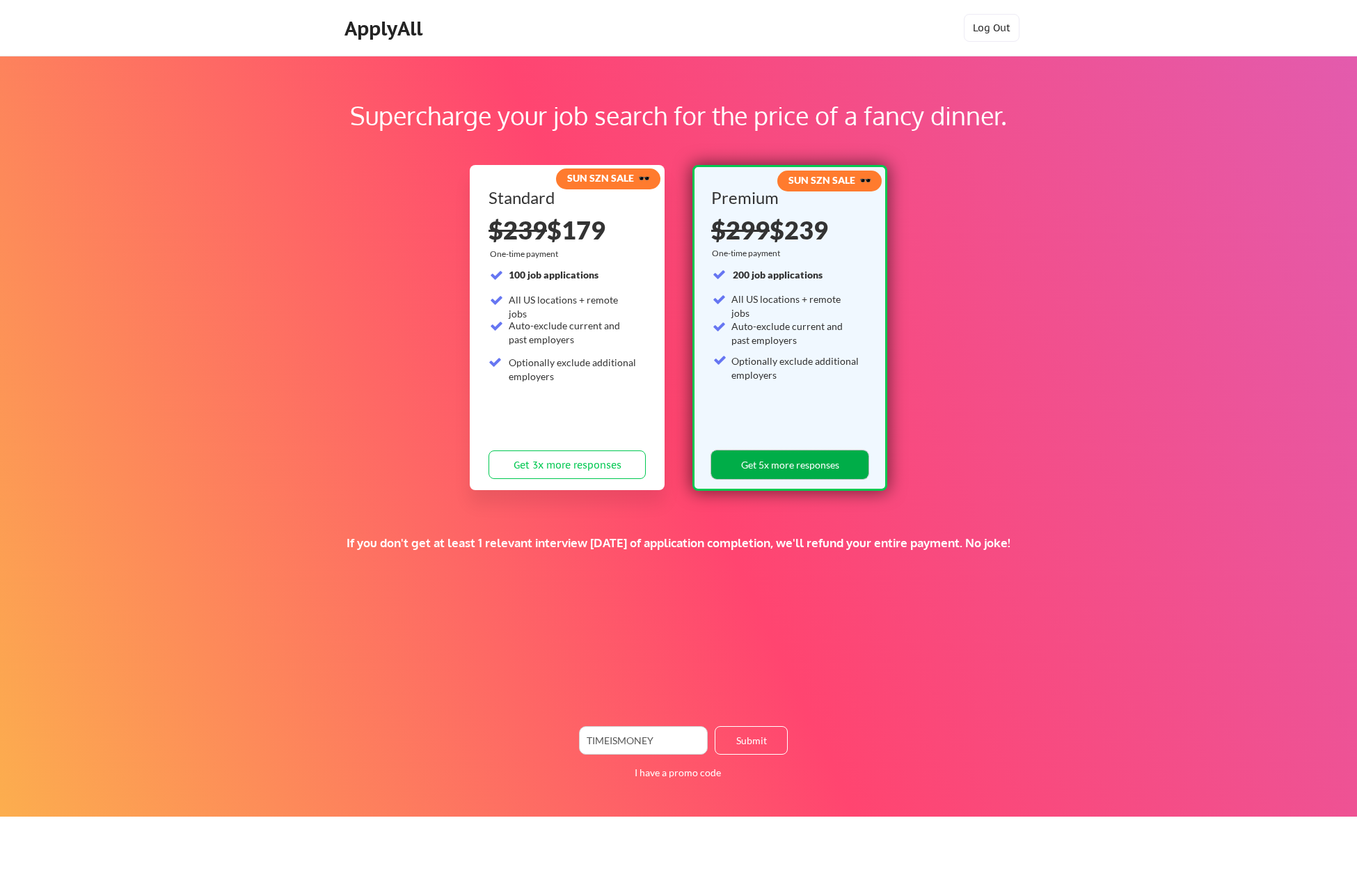
click at [785, 465] on button "Get 5x more responses" at bounding box center [790, 465] width 157 height 28
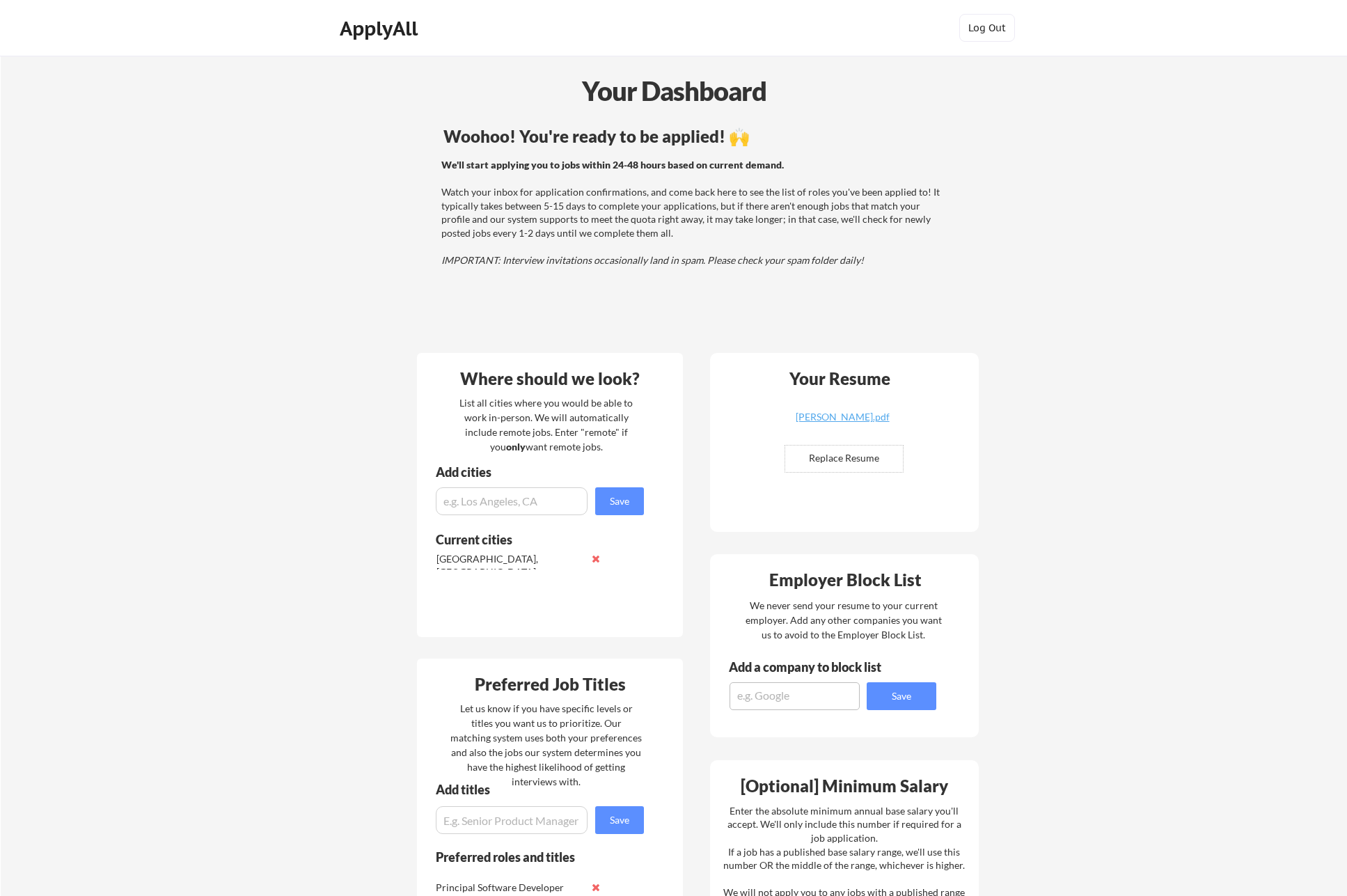
click at [318, 250] on div "Your Dashboard Woohoo! You're ready to be applied! 🙌 We'll start applying you t…" at bounding box center [674, 728] width 1346 height 1345
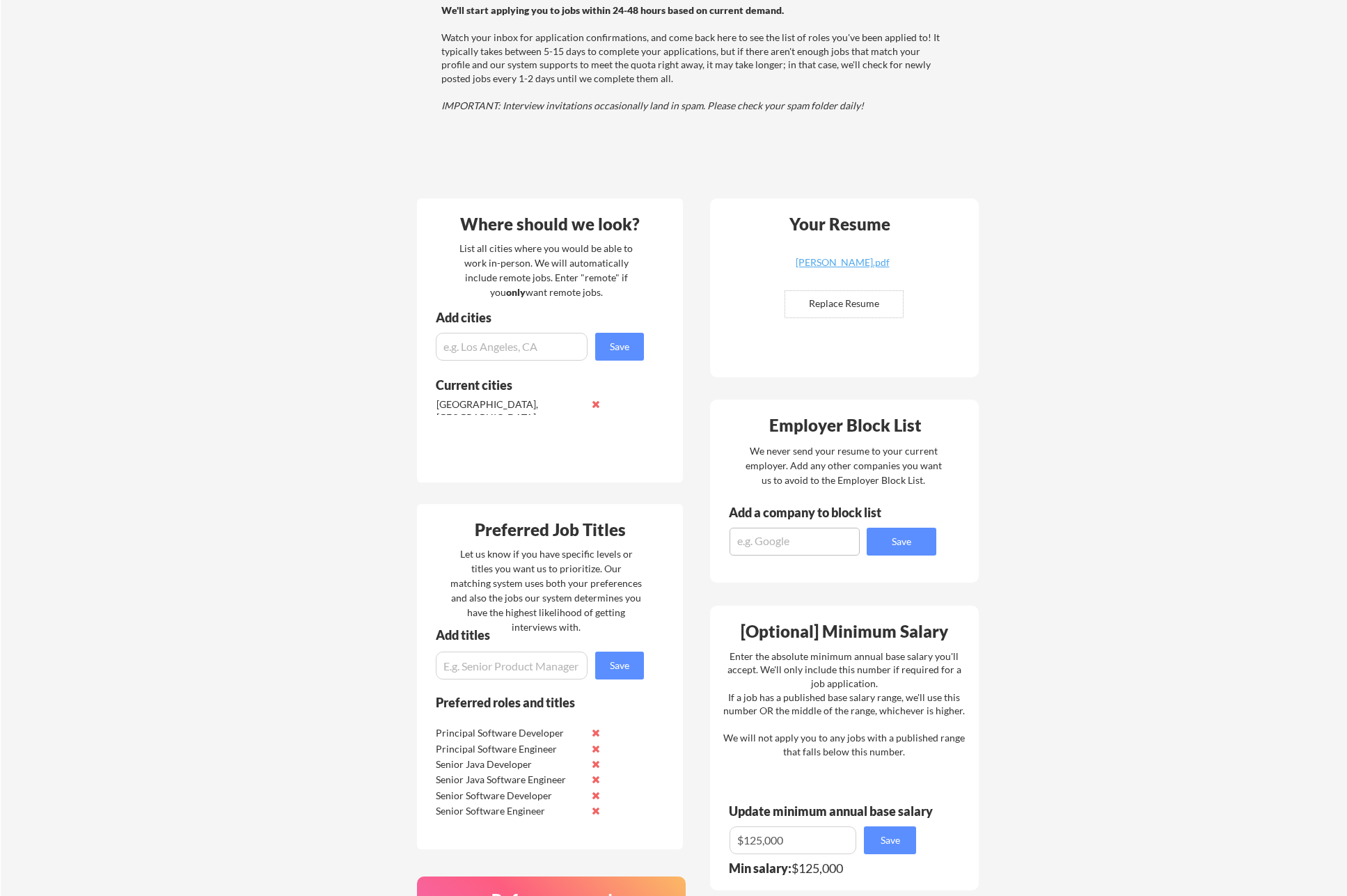
scroll to position [145, 0]
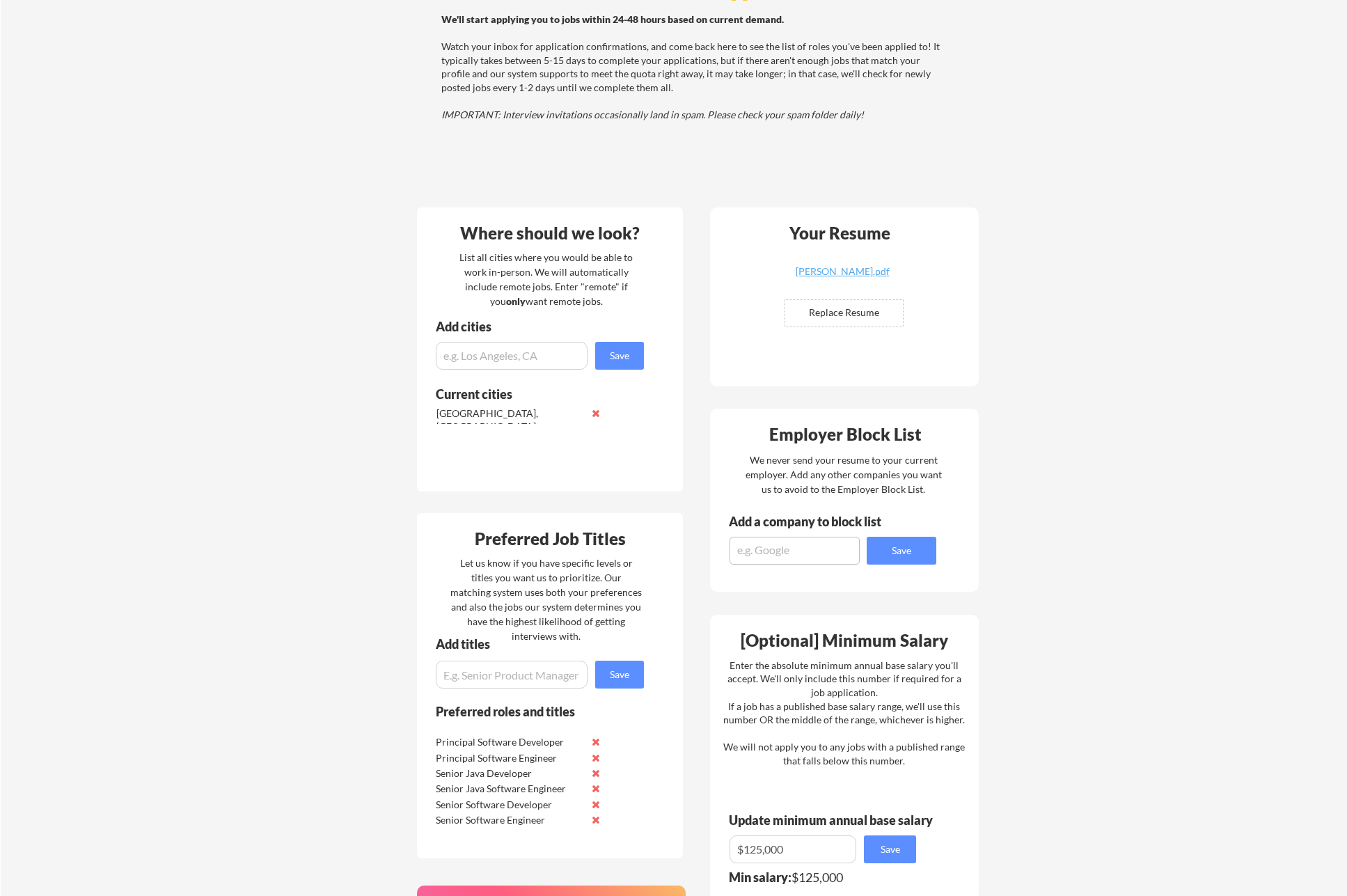
click at [1207, 485] on div "Your Dashboard Woohoo! You're ready to be applied! 🙌 We'll start applying you t…" at bounding box center [674, 582] width 1346 height 1345
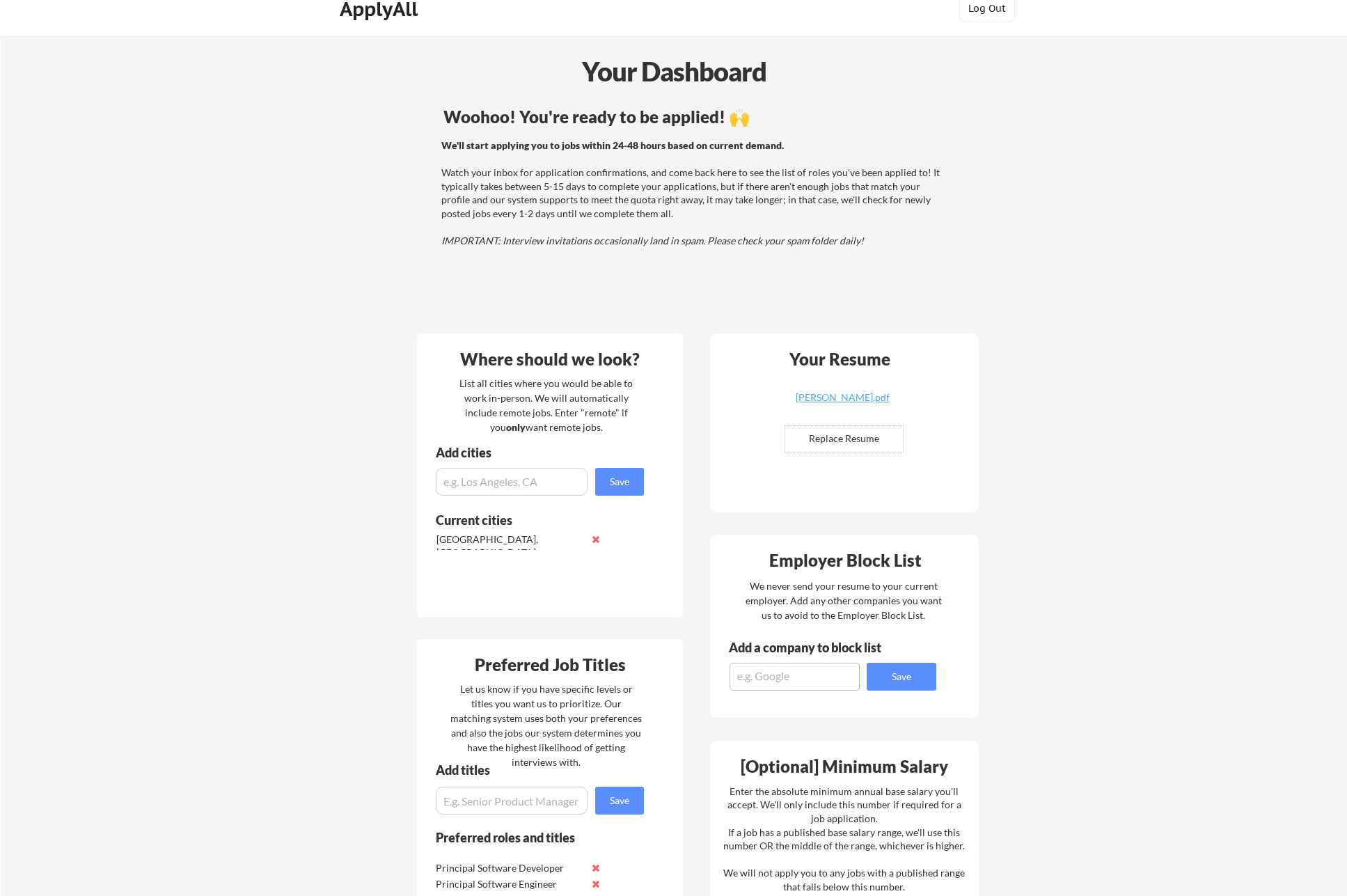
scroll to position [0, 0]
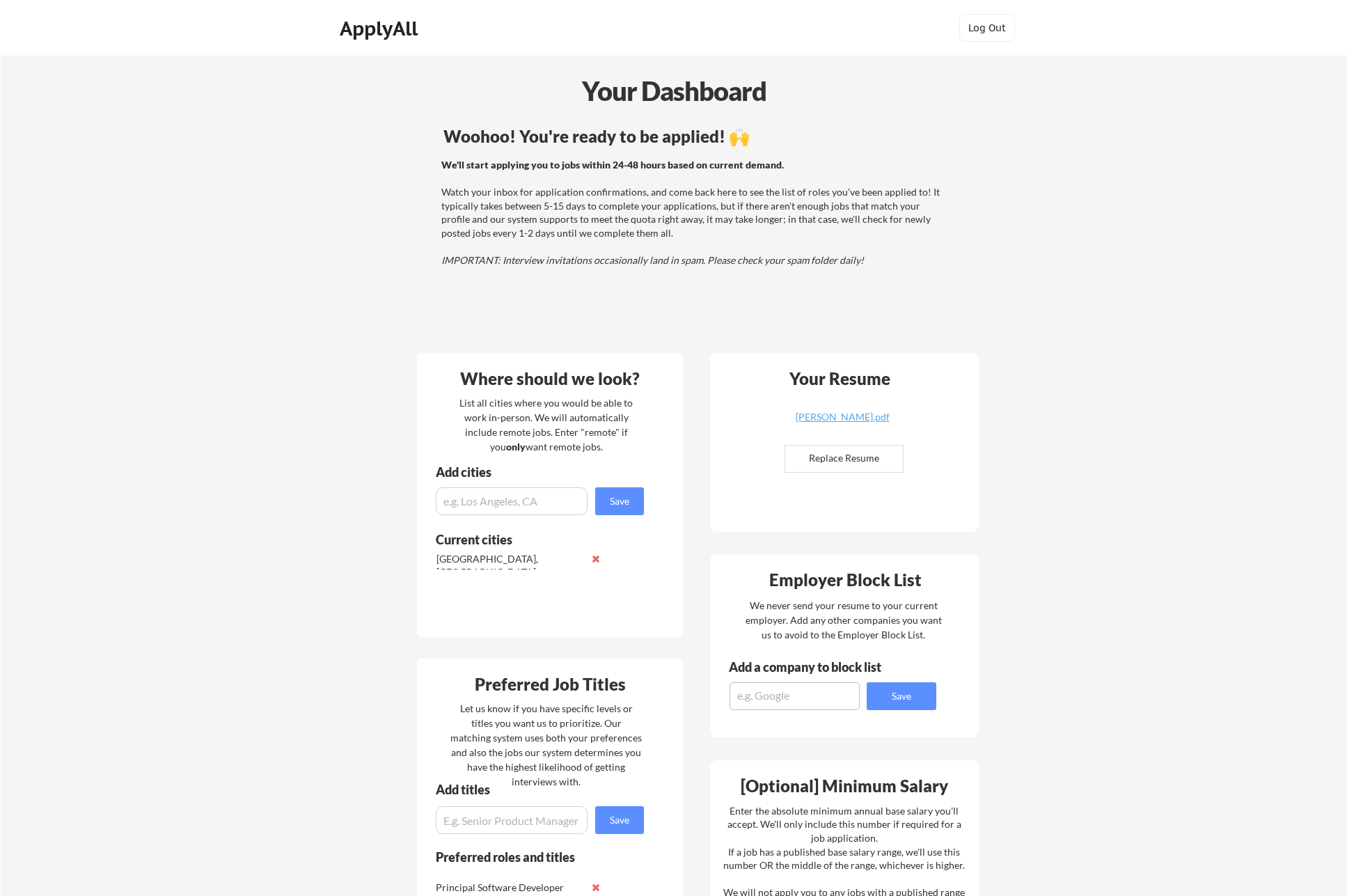
click at [1204, 483] on div "Your Dashboard Woohoo! You're ready to be applied! 🙌 We'll start applying you t…" at bounding box center [674, 728] width 1346 height 1345
